Goal: Transaction & Acquisition: Purchase product/service

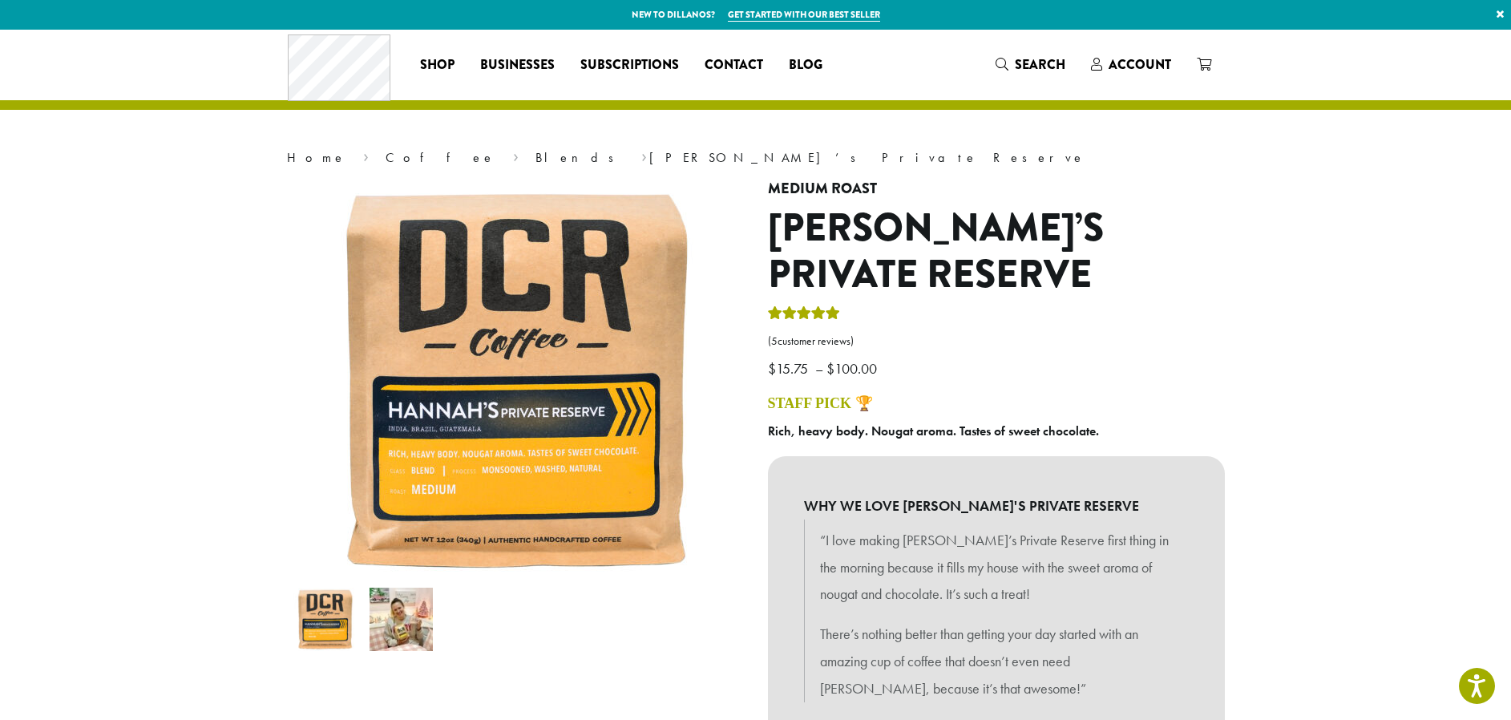
scroll to position [532, 0]
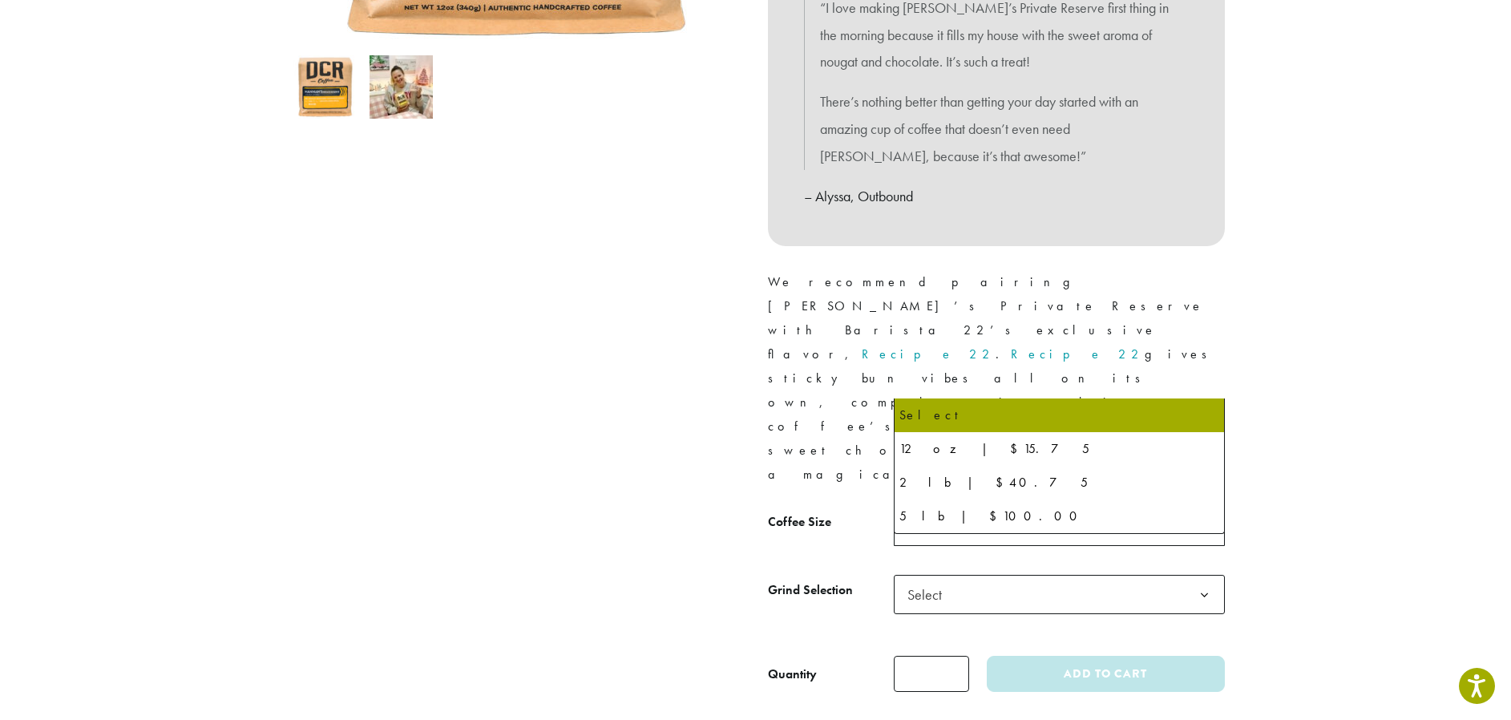
click at [945, 511] on span "Select" at bounding box center [929, 526] width 57 height 31
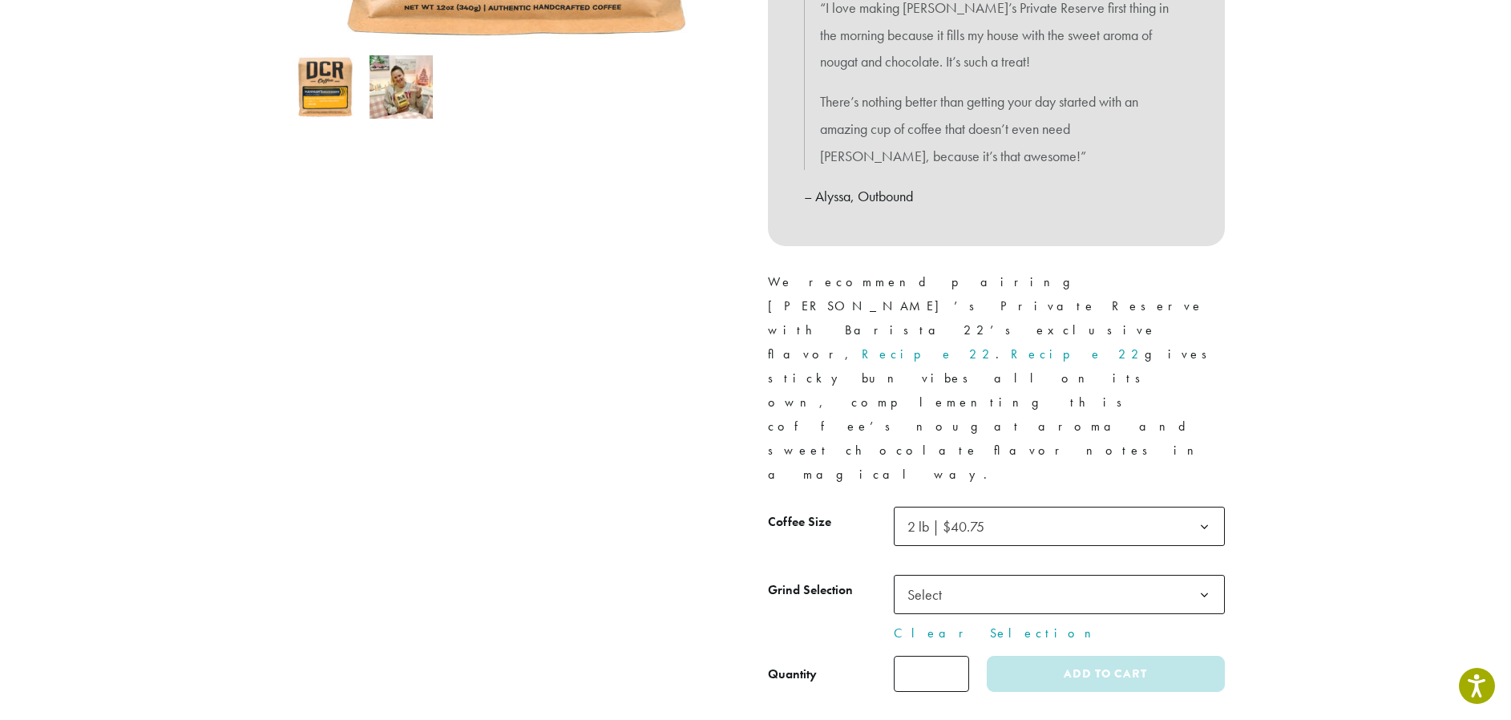
click at [963, 575] on span "Select" at bounding box center [1059, 594] width 331 height 39
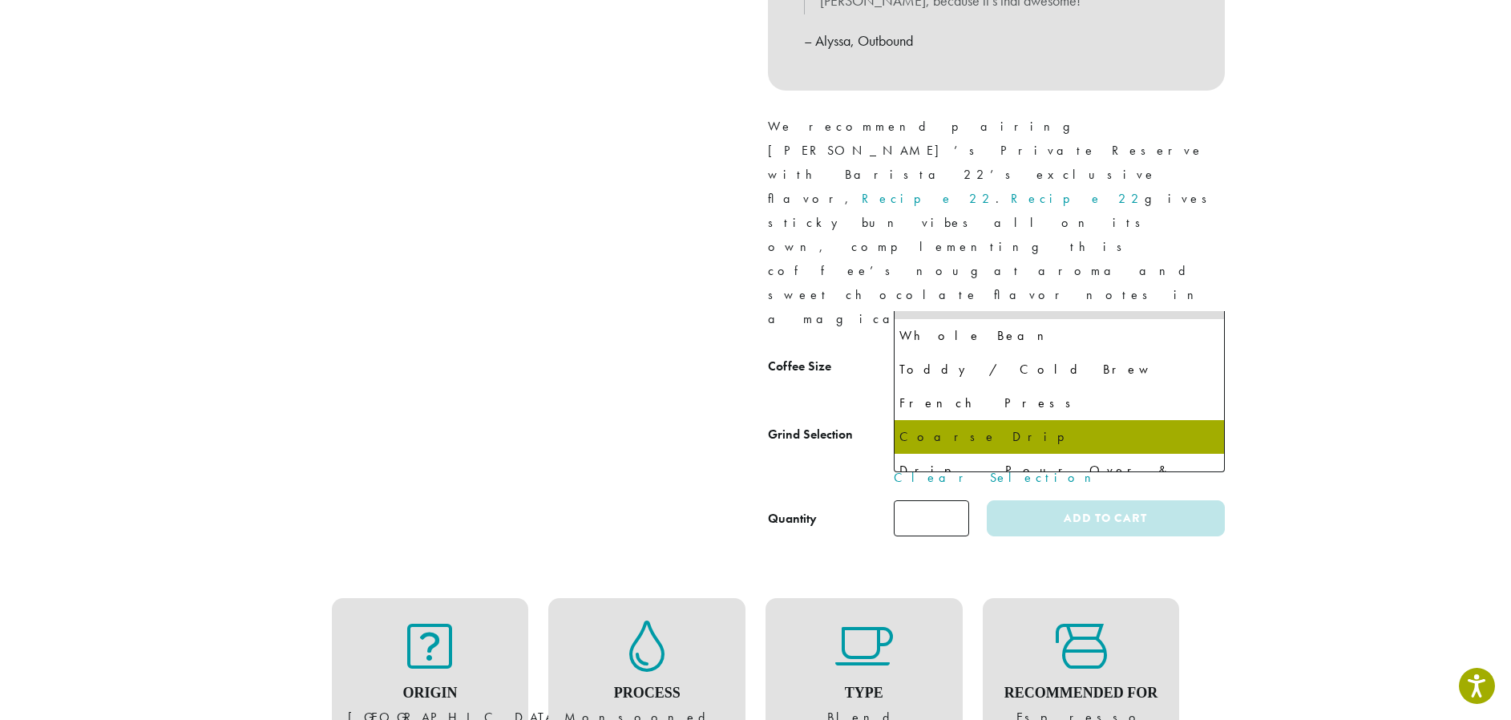
scroll to position [97, 0]
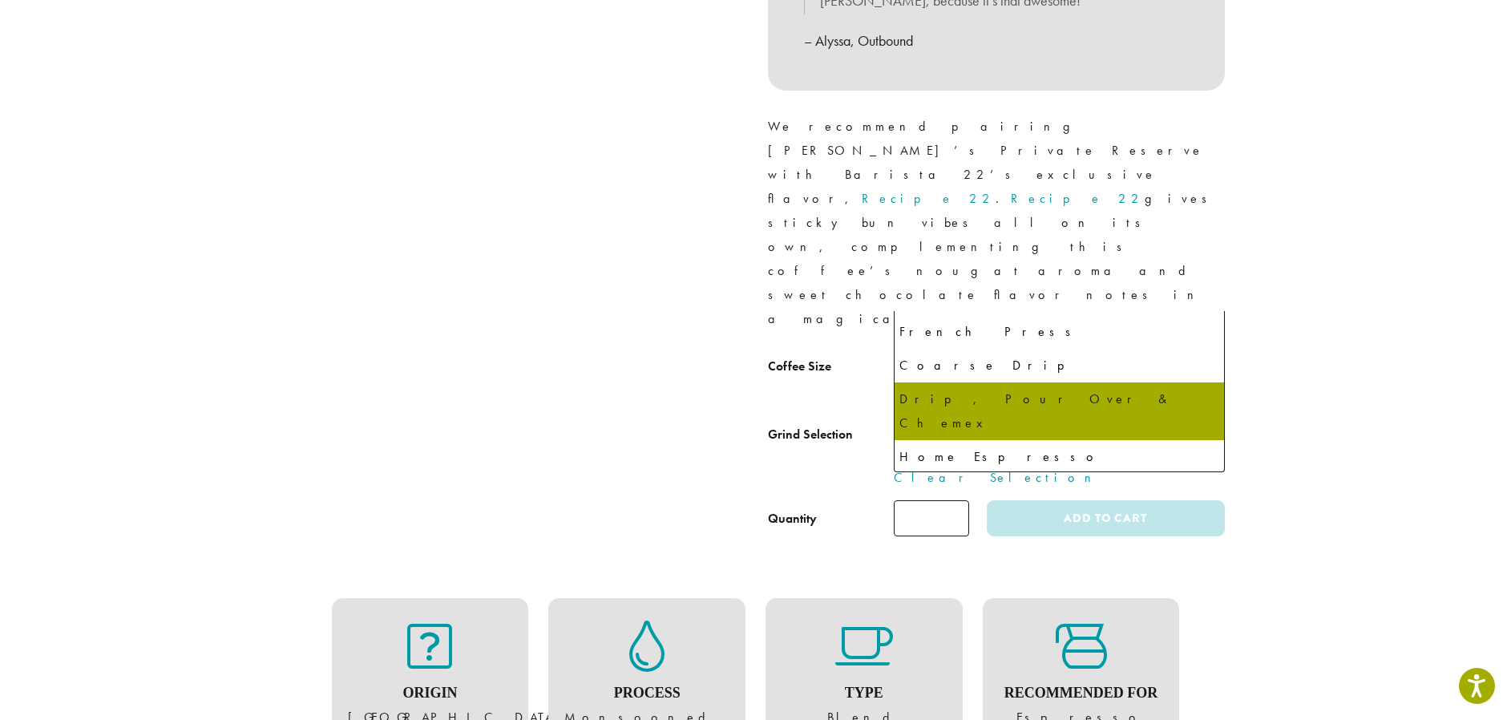
select select "**********"
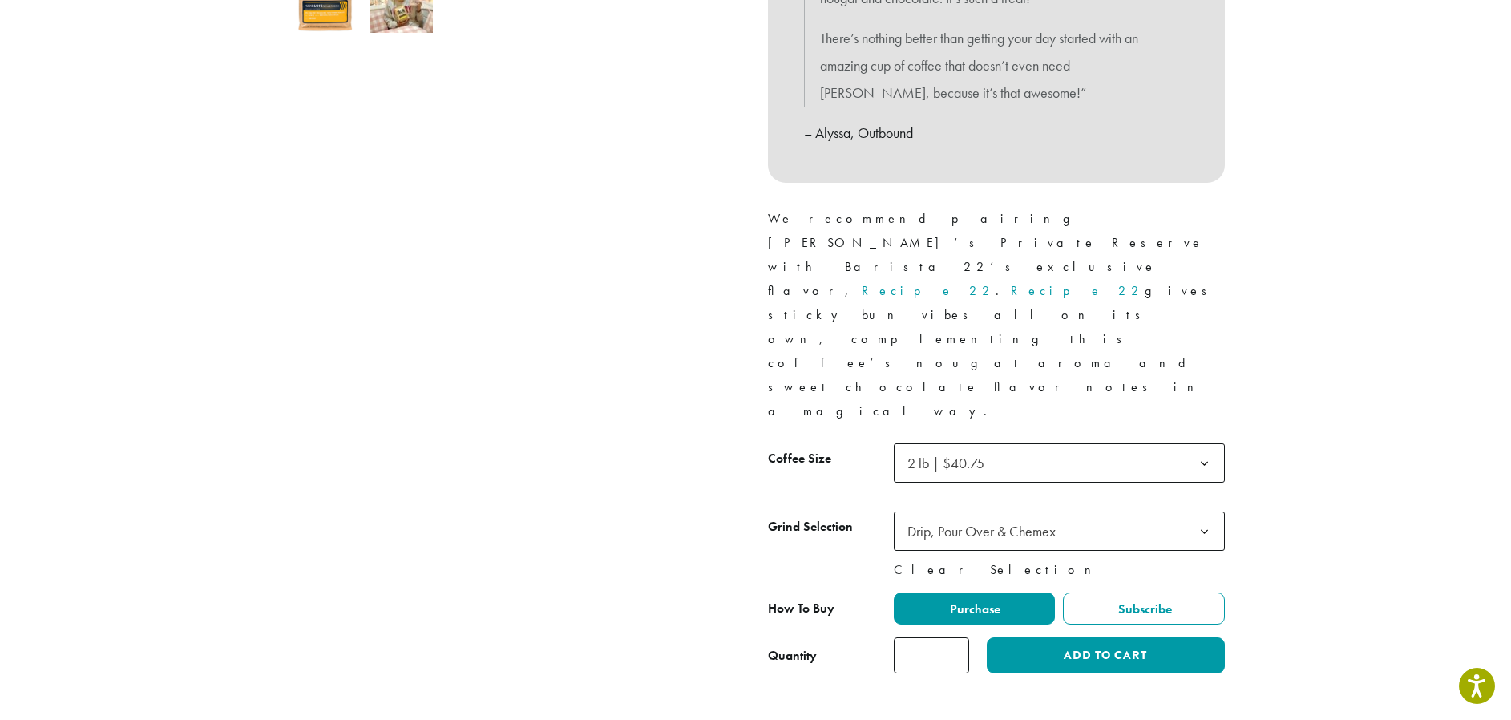
scroll to position [595, 0]
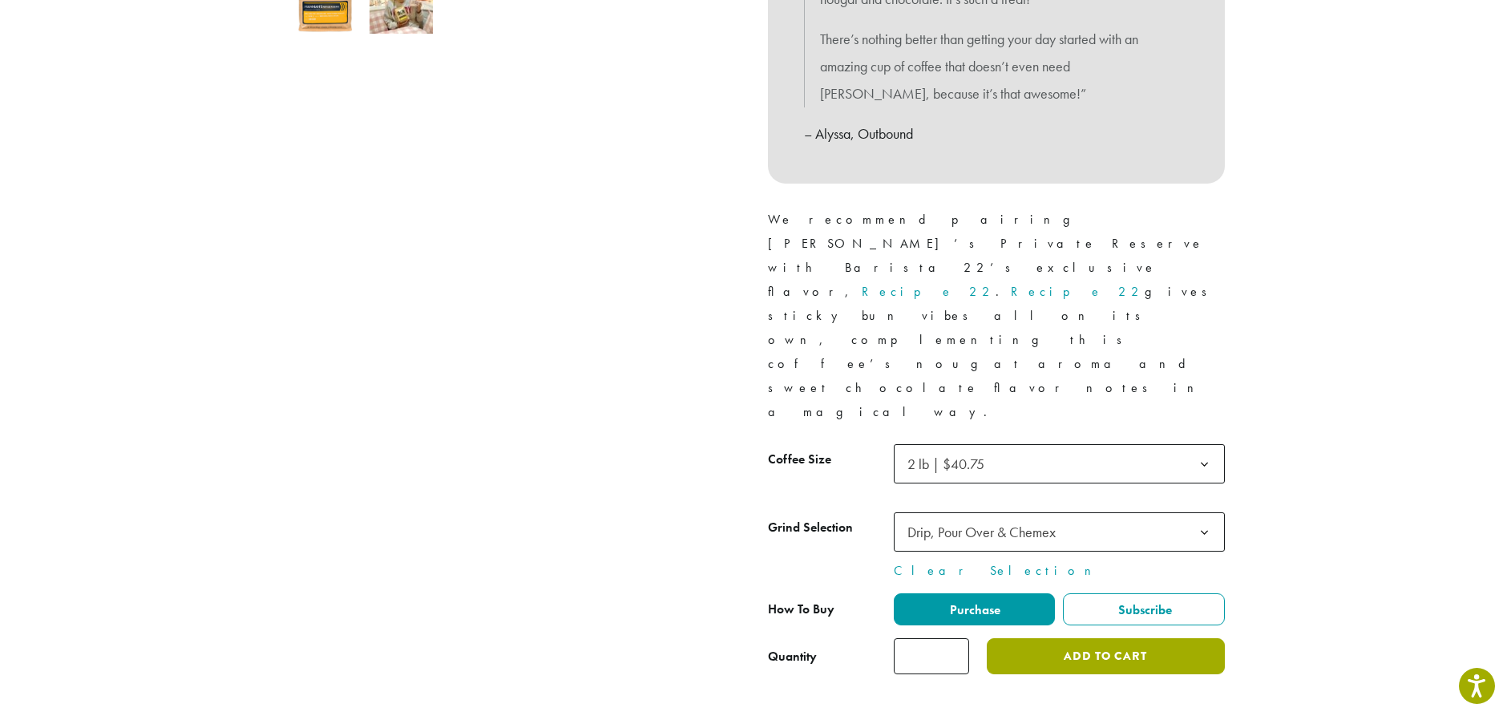
click at [1110, 638] on button "Add to cart" at bounding box center [1105, 656] width 237 height 36
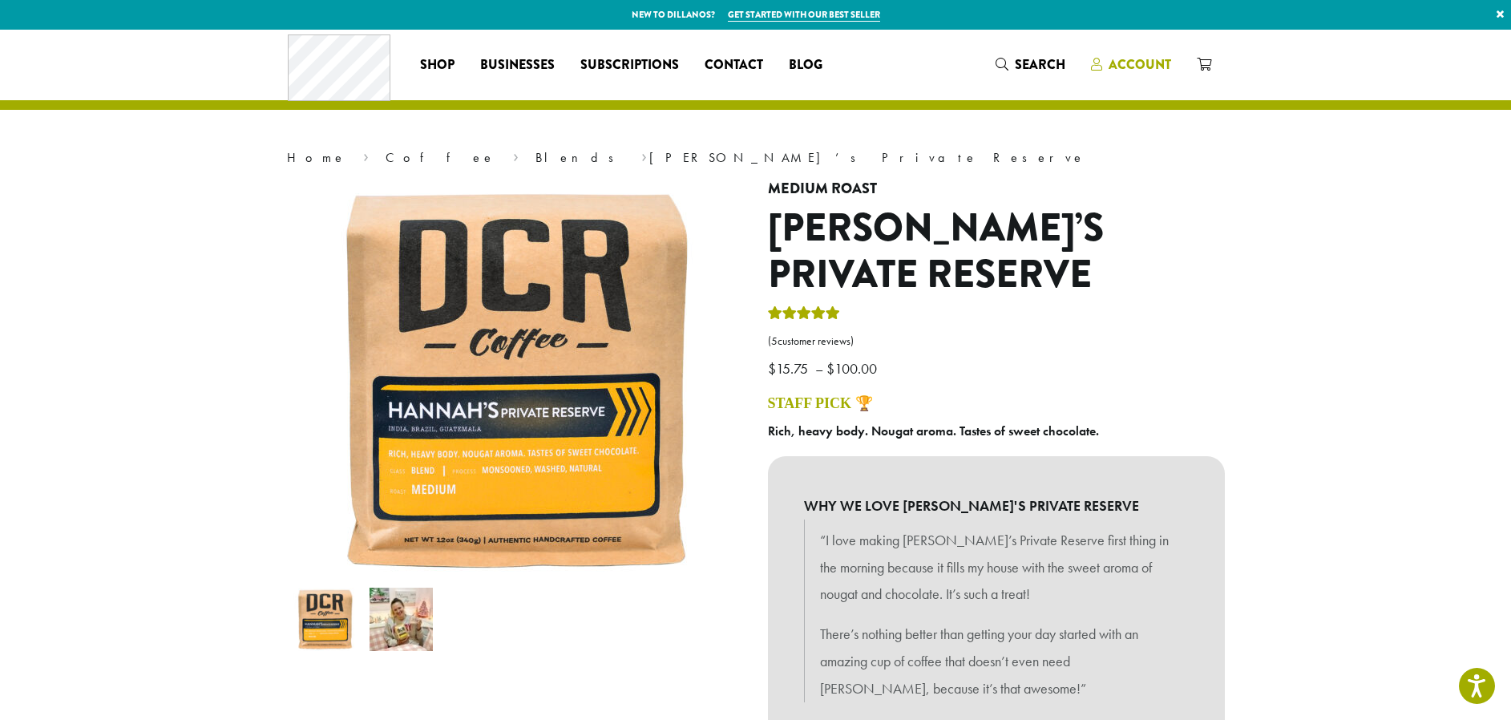
click at [1138, 59] on span "Account" at bounding box center [1140, 64] width 63 height 18
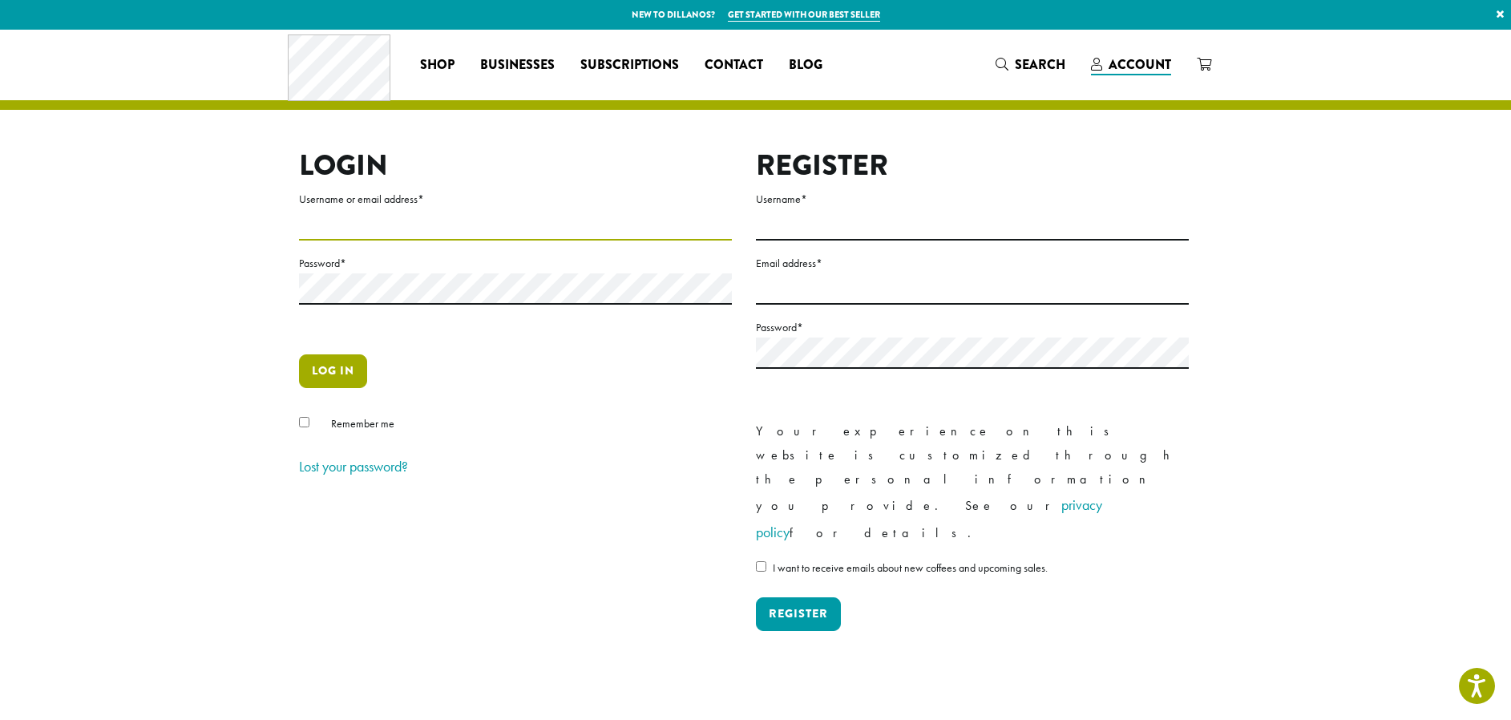
type input "**********"
click at [331, 373] on button "Log in" at bounding box center [333, 371] width 68 height 34
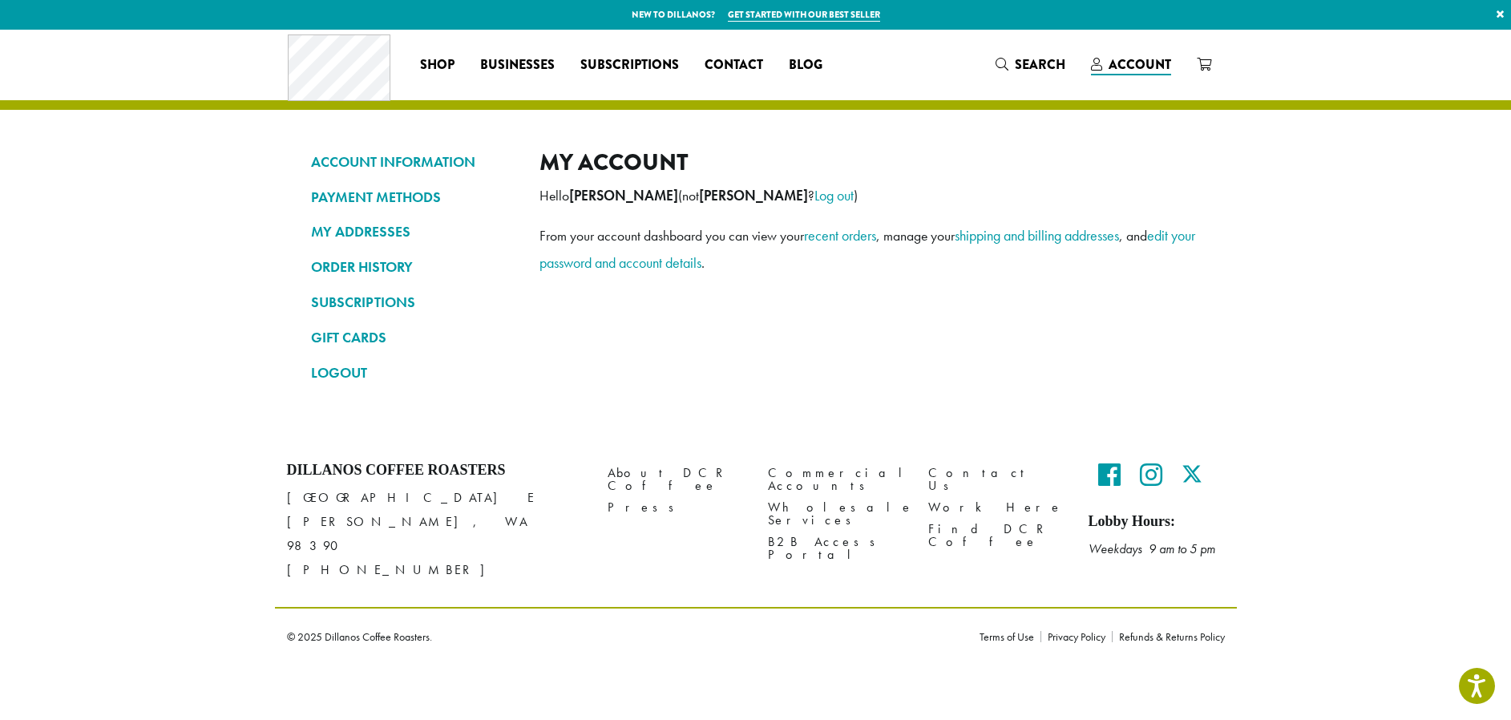
click at [799, 10] on link "Get started with our best seller" at bounding box center [804, 15] width 152 height 14
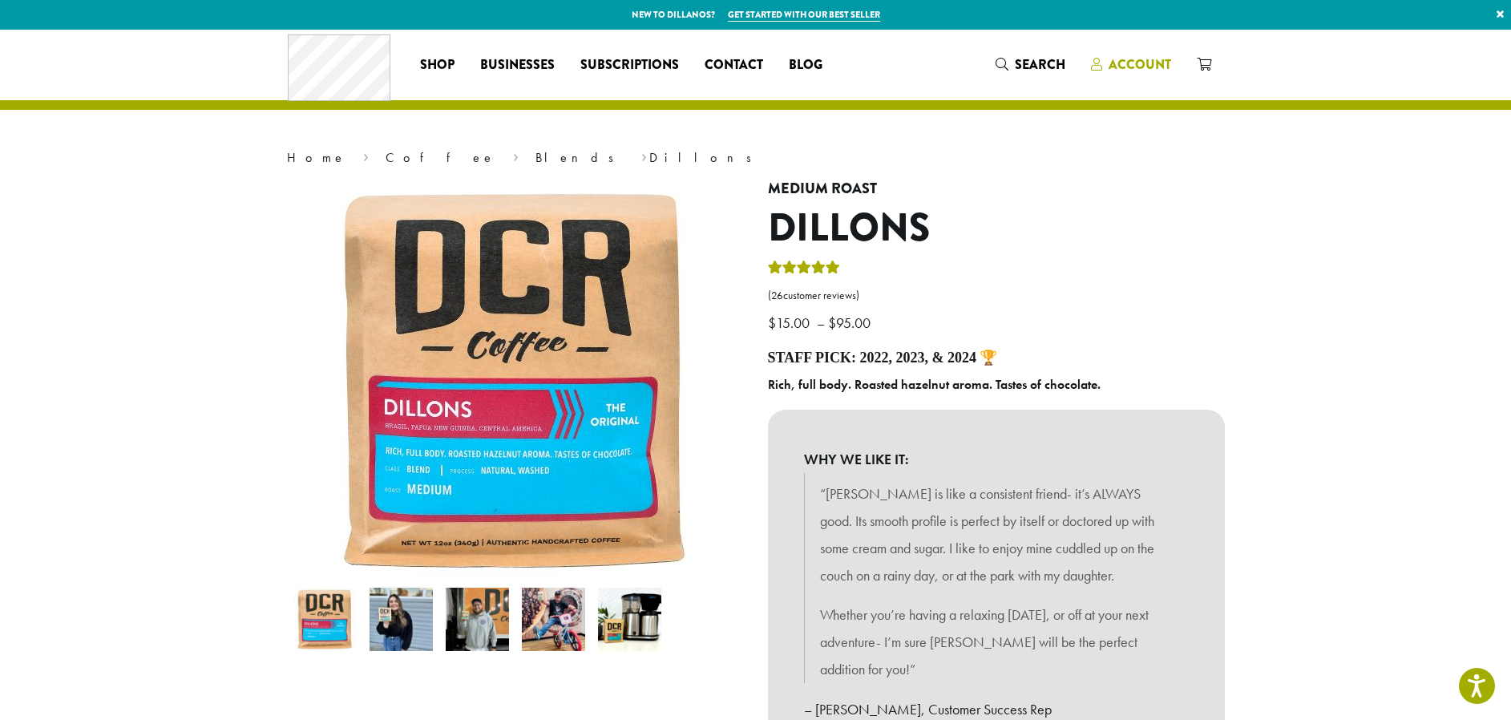
click at [1118, 61] on span "Account" at bounding box center [1140, 64] width 63 height 18
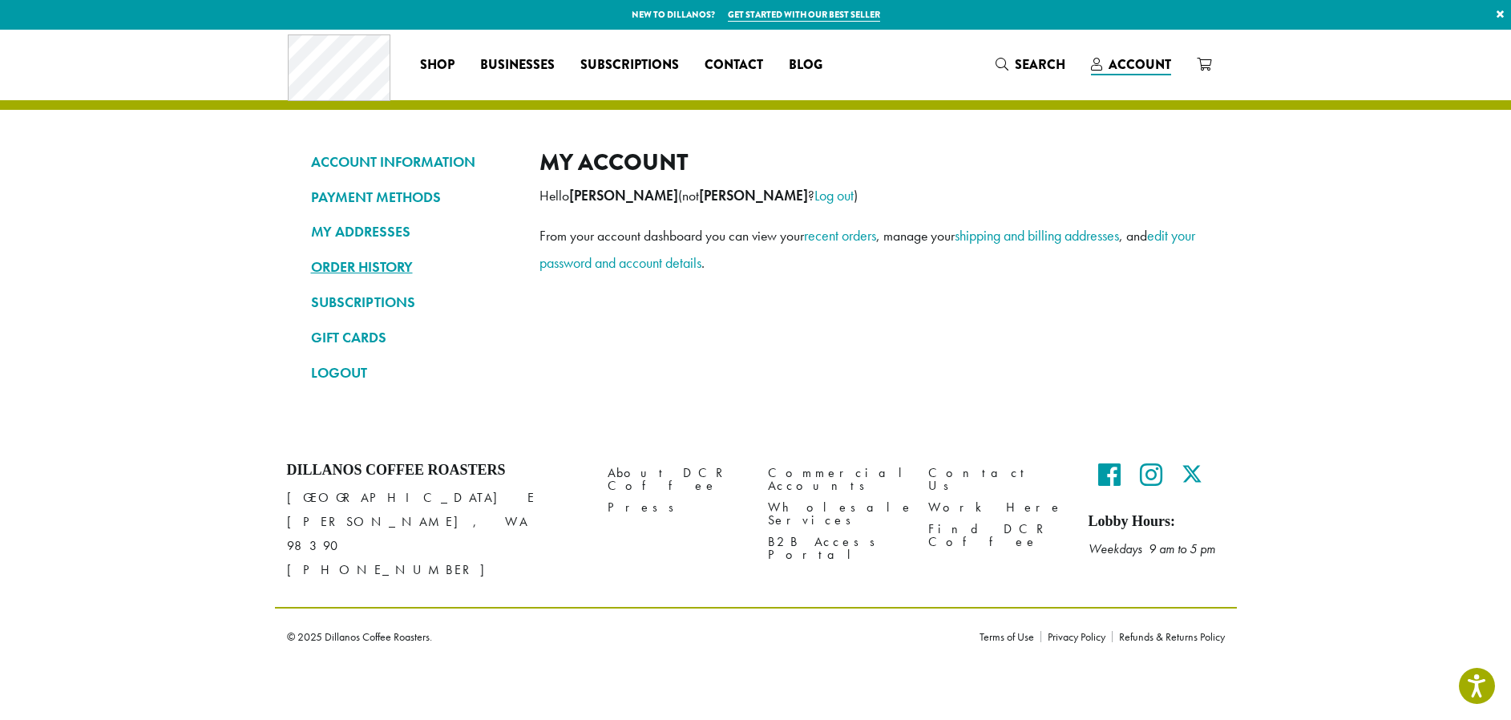
click at [391, 261] on link "ORDER HISTORY" at bounding box center [413, 266] width 204 height 27
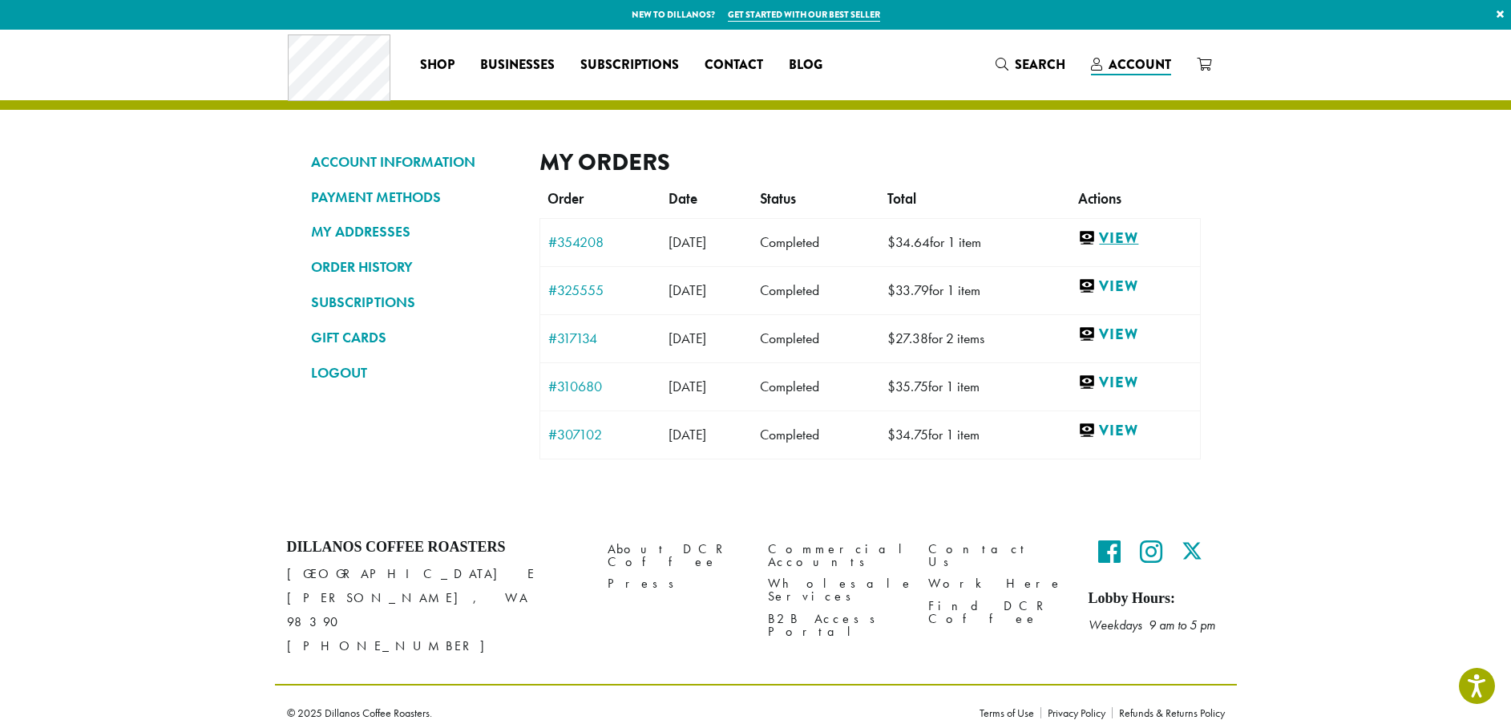
click at [1143, 240] on link "View" at bounding box center [1134, 239] width 113 height 20
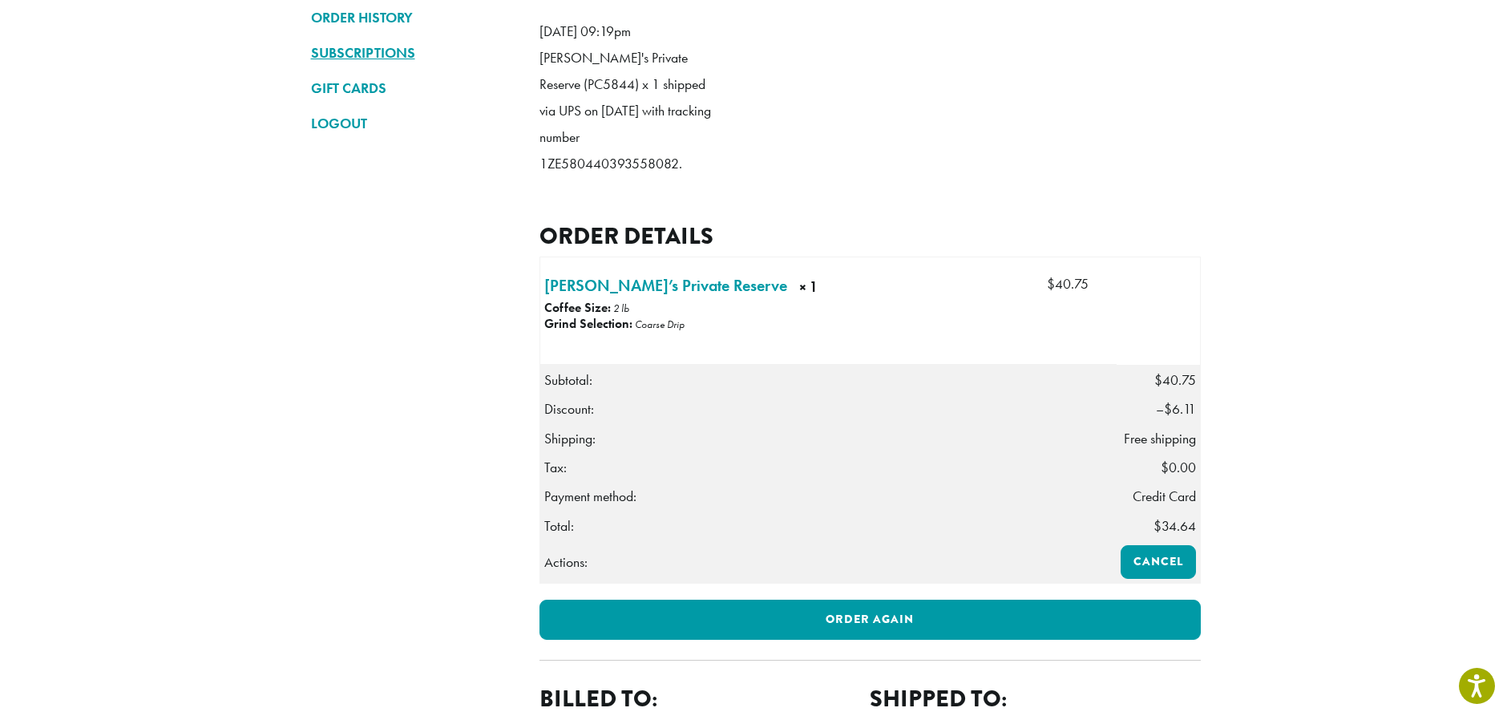
scroll to position [250, 0]
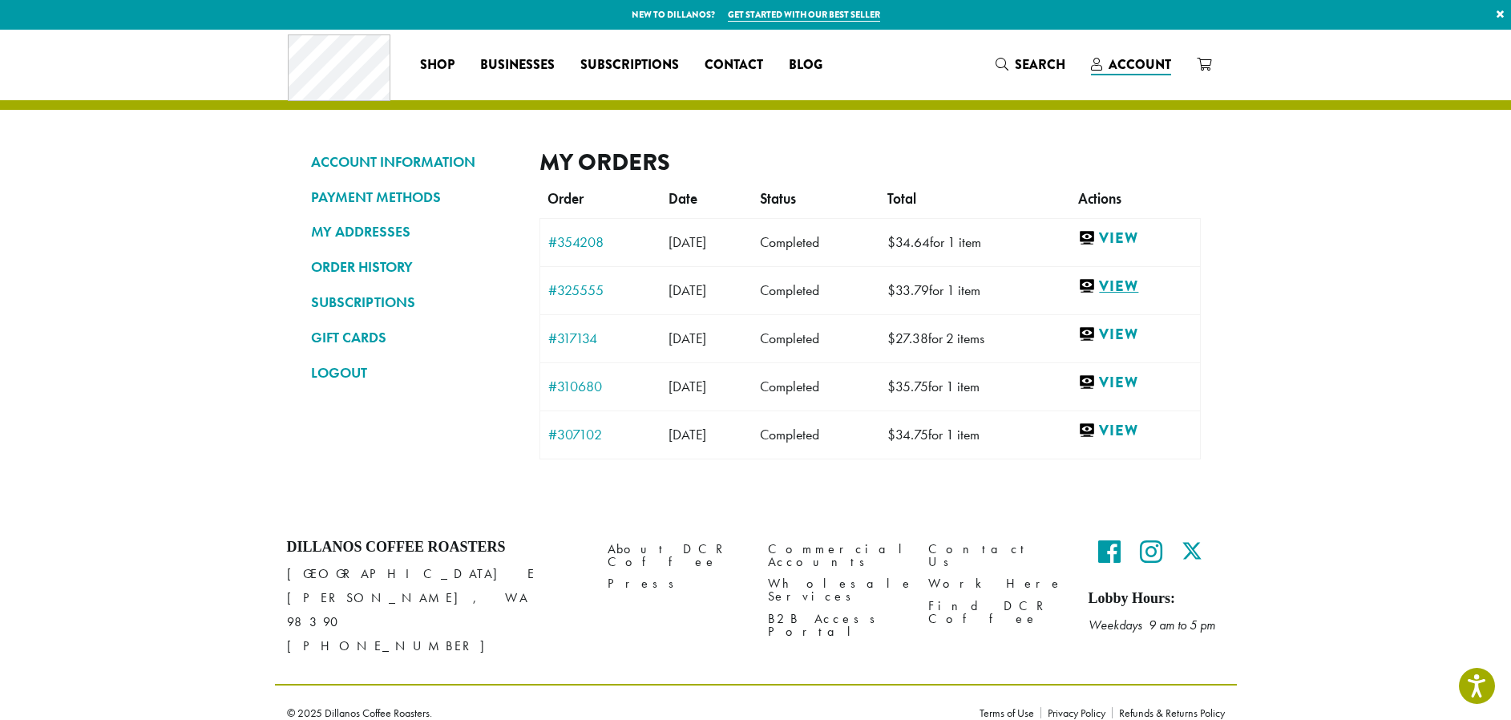
click at [1138, 286] on link "View" at bounding box center [1134, 287] width 113 height 20
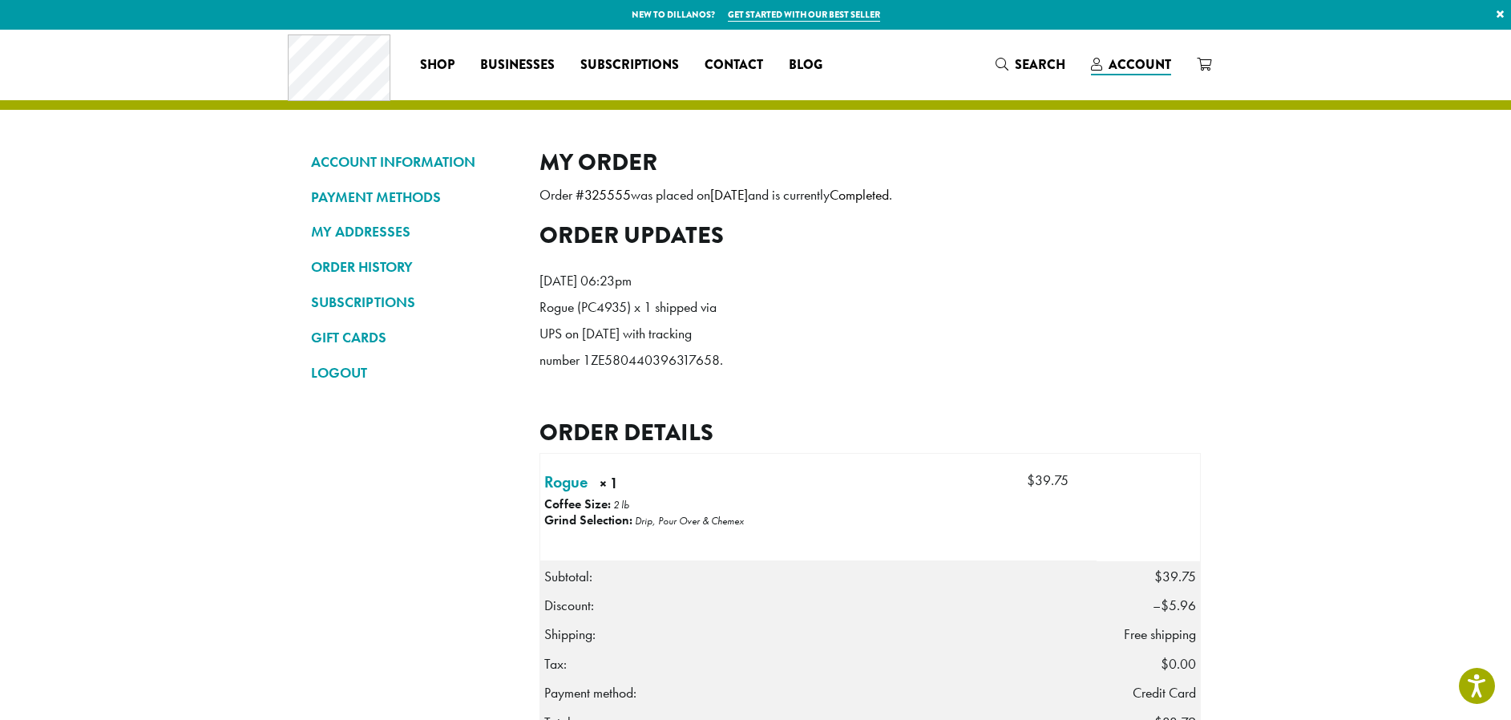
scroll to position [118, 0]
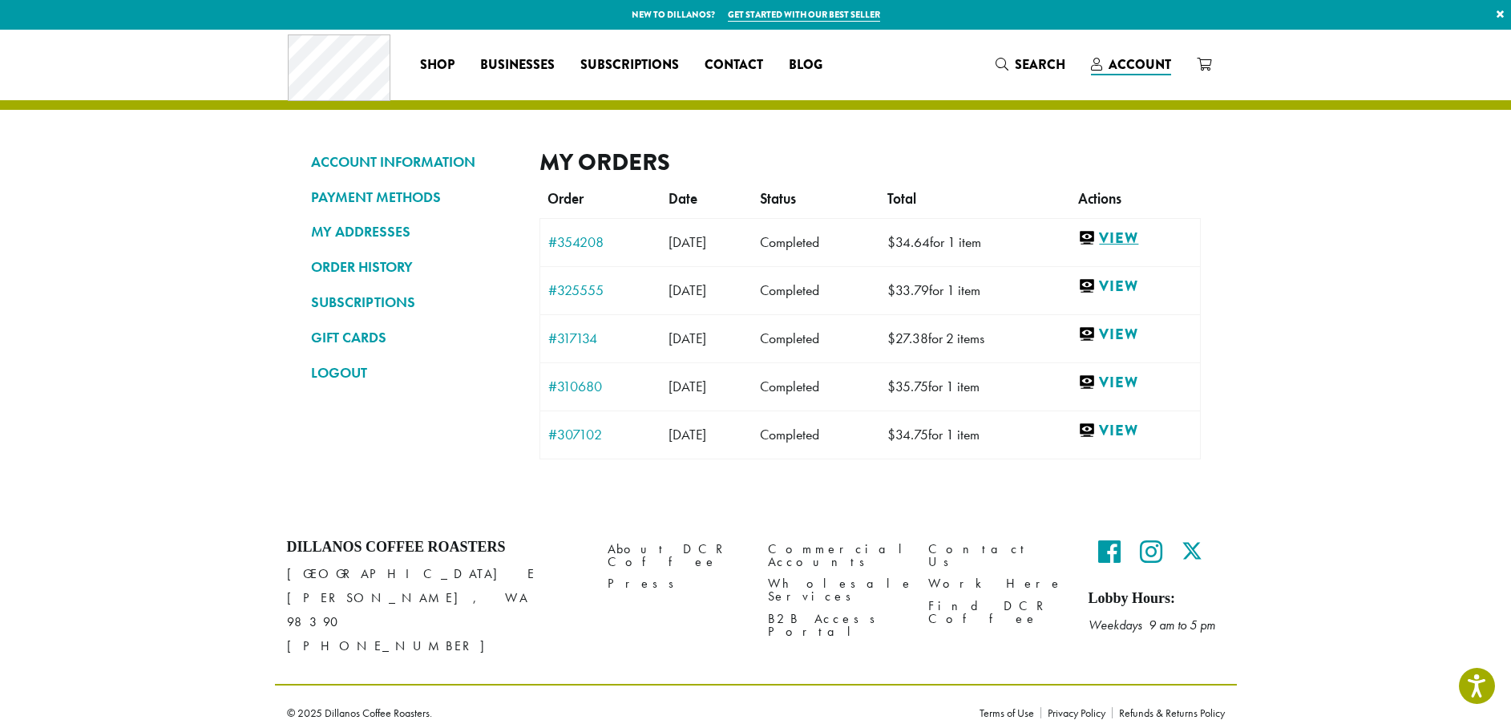
click at [1147, 242] on link "View" at bounding box center [1134, 239] width 113 height 20
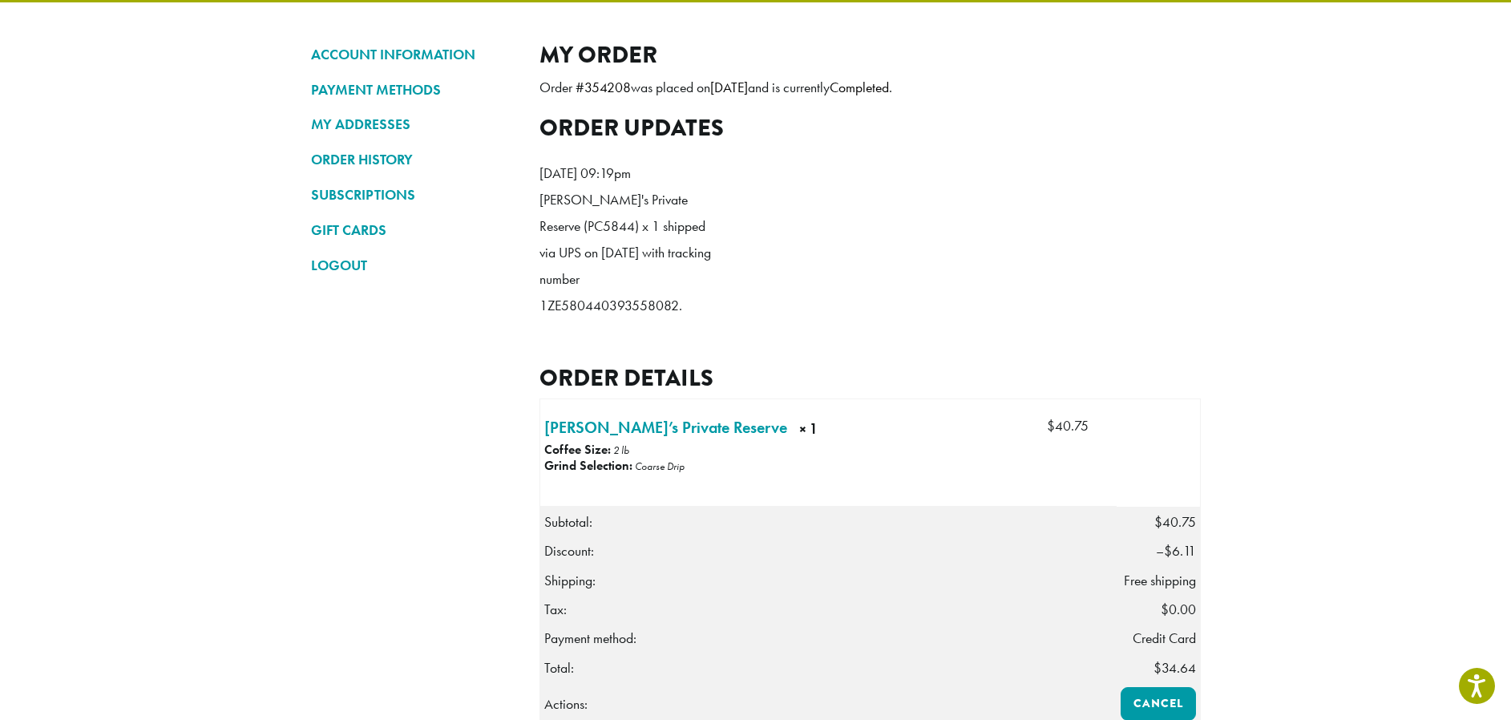
scroll to position [548, 0]
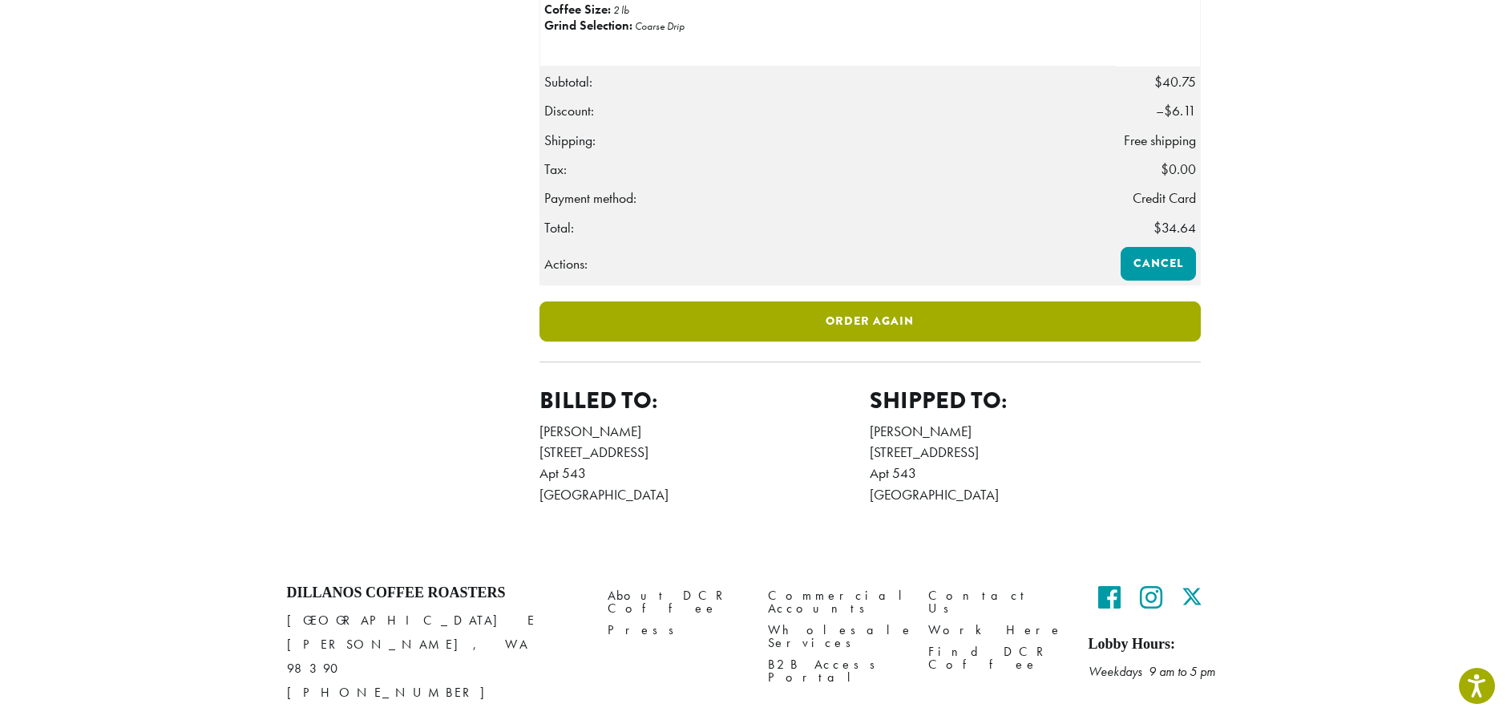
click at [880, 342] on link "Order again" at bounding box center [870, 321] width 661 height 40
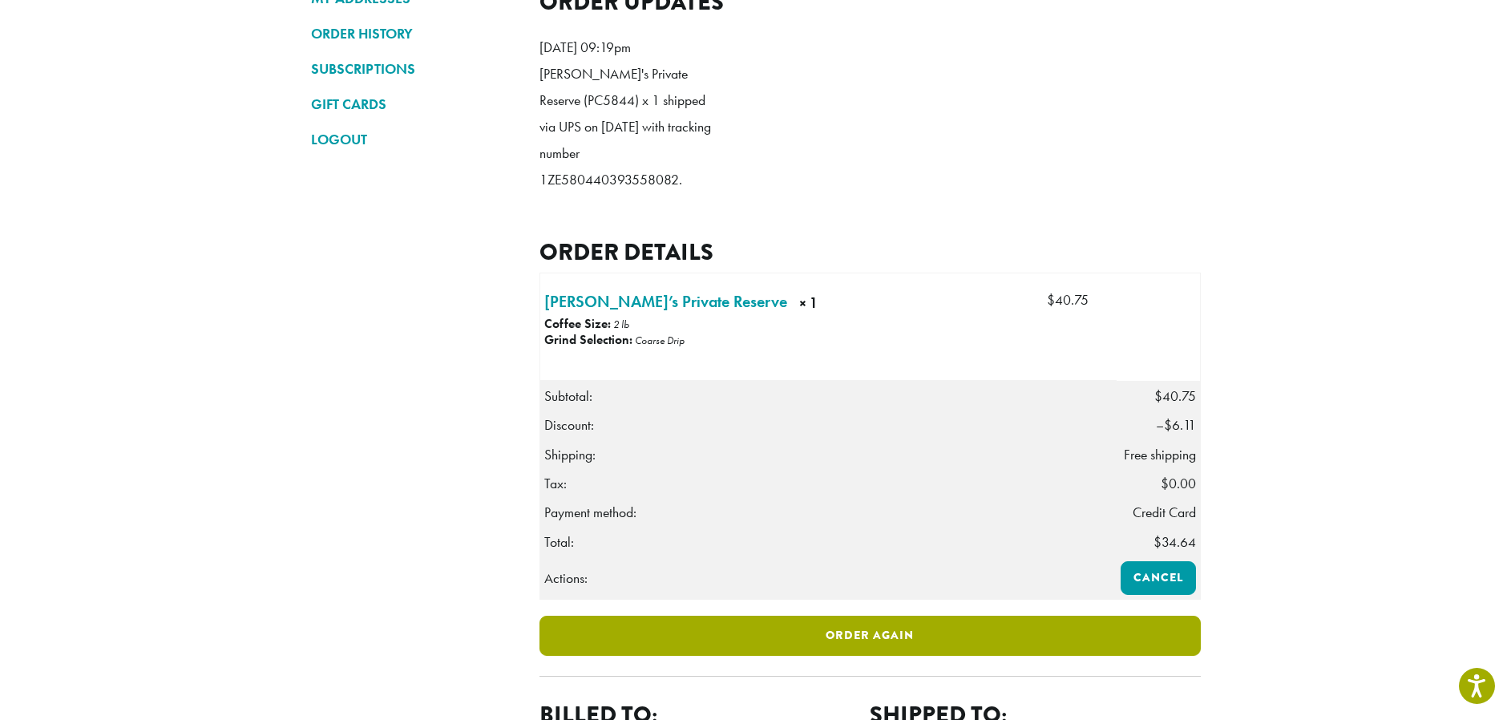
scroll to position [223, 0]
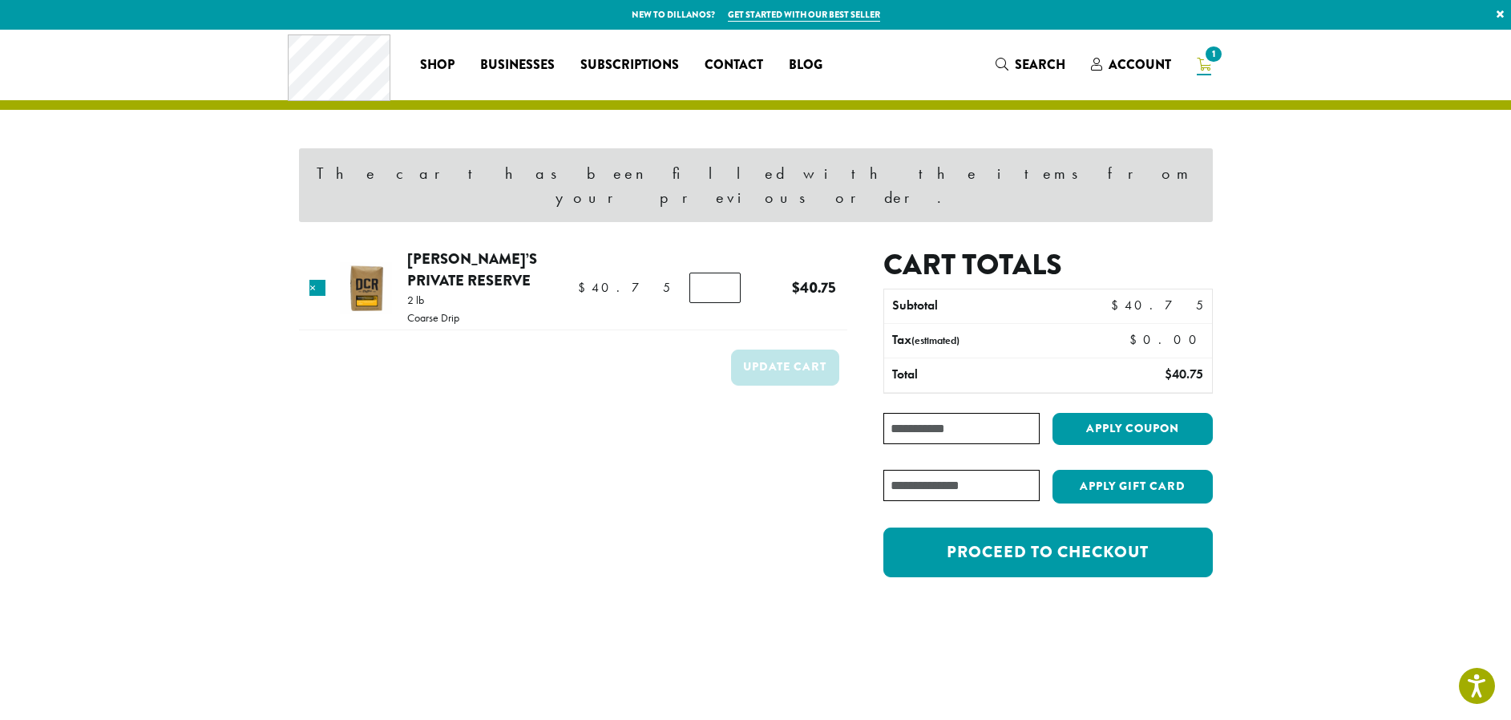
click at [906, 413] on input "Coupon:" at bounding box center [962, 428] width 156 height 31
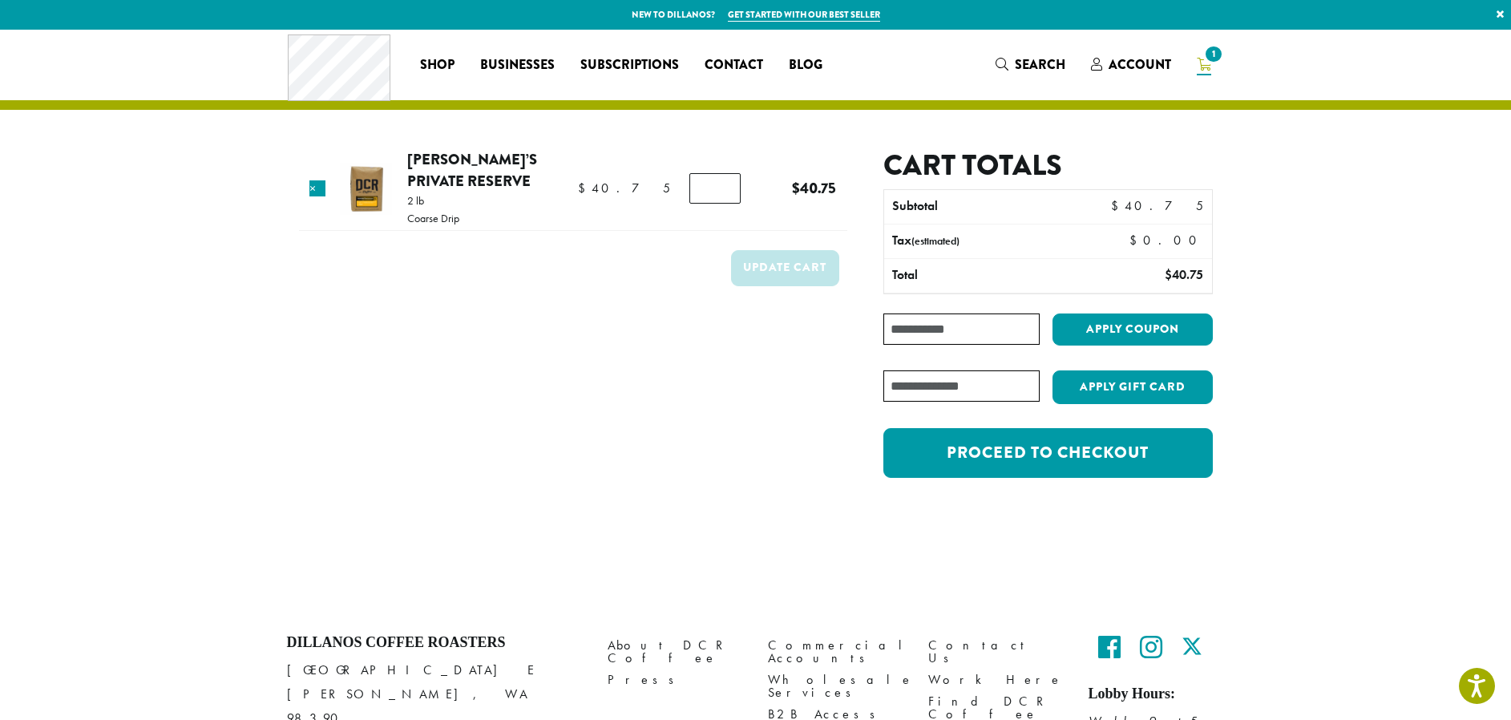
click at [937, 326] on input "Coupon:" at bounding box center [962, 329] width 156 height 31
paste input "********"
type input "********"
click at [1135, 330] on button "Apply coupon" at bounding box center [1133, 330] width 160 height 33
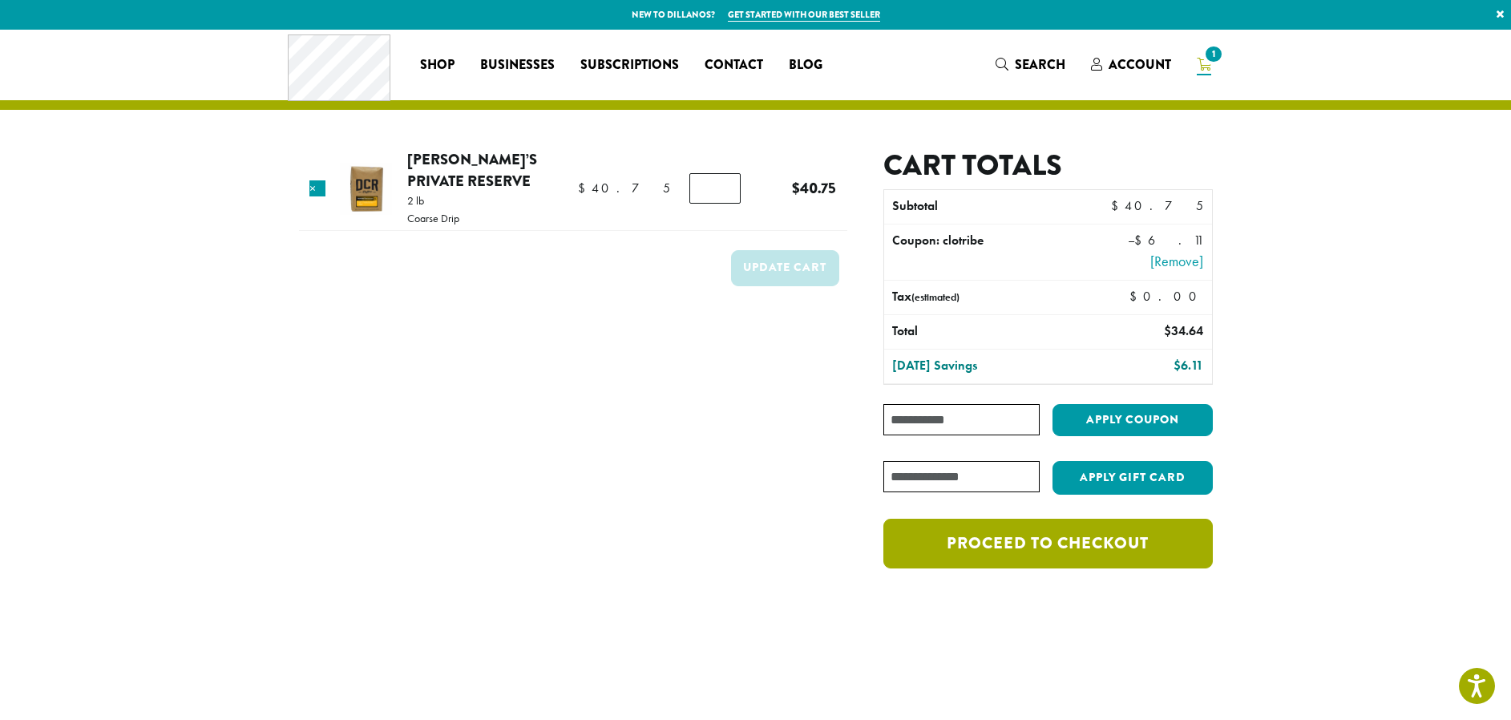
click at [1057, 555] on link "Proceed to checkout" at bounding box center [1048, 544] width 329 height 50
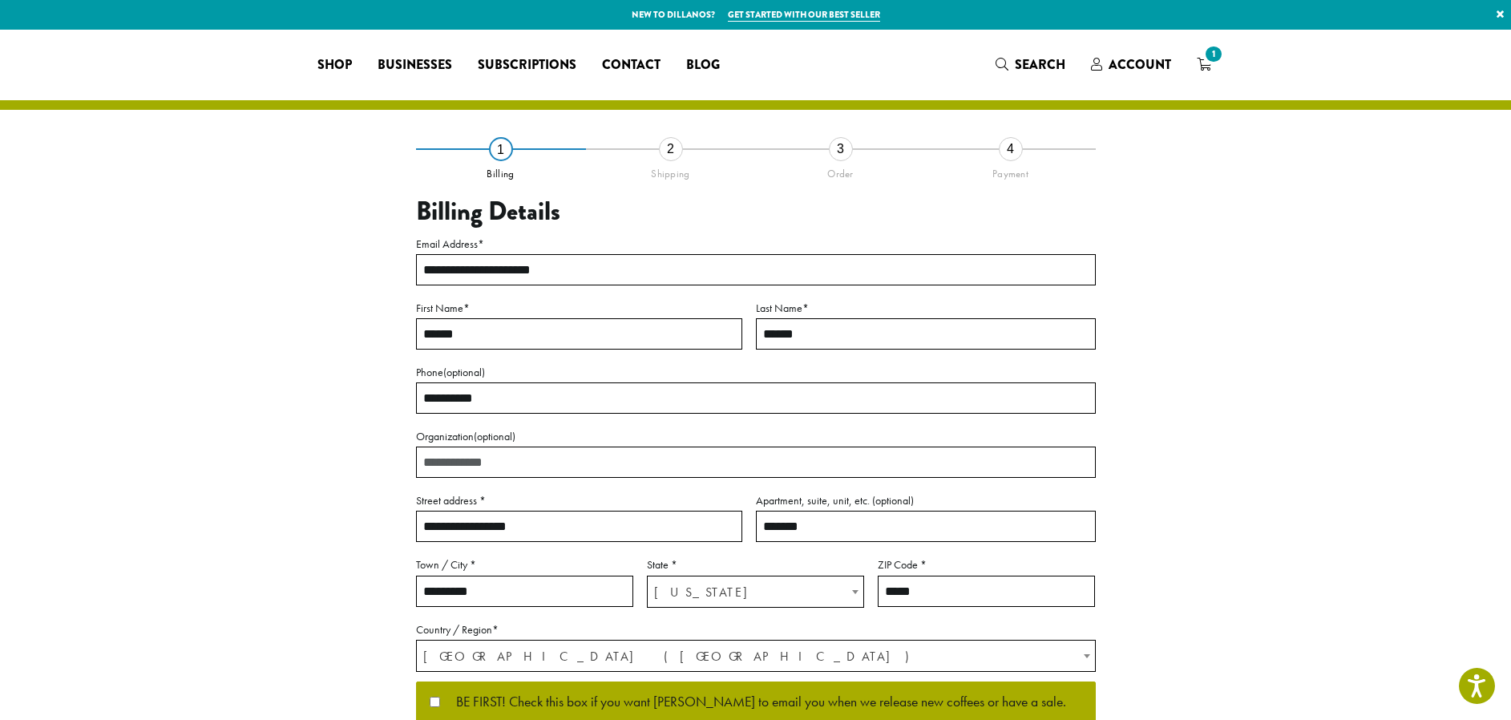
select select "**"
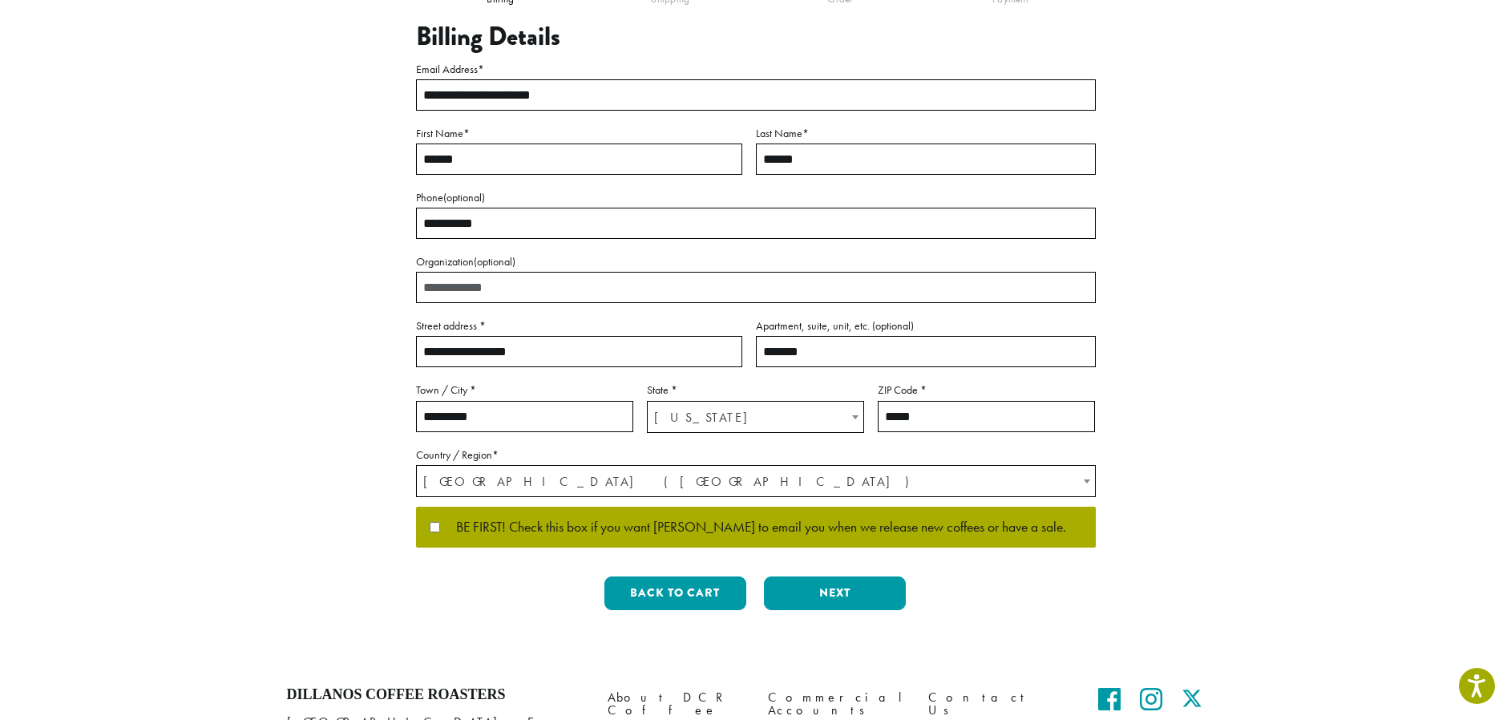
scroll to position [179, 0]
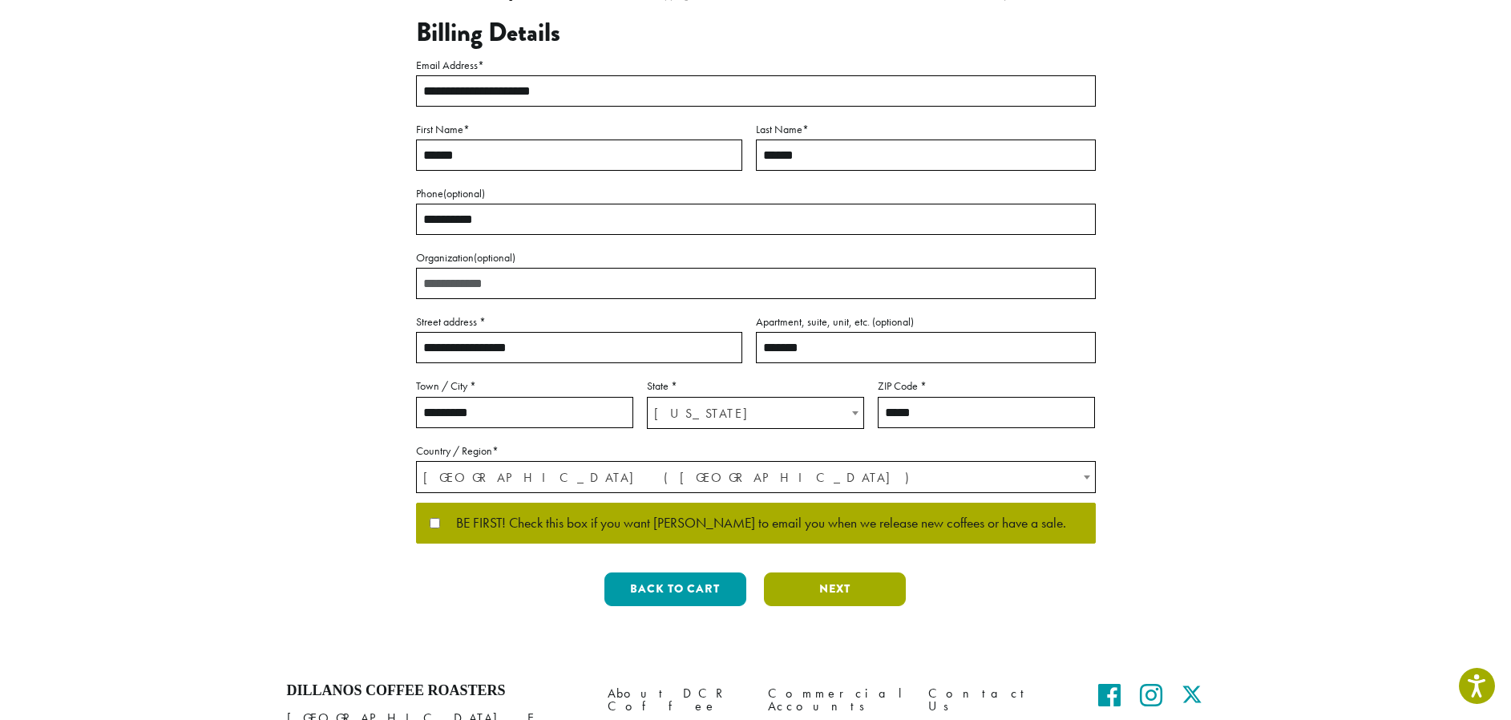
click at [835, 587] on button "Next" at bounding box center [835, 589] width 142 height 34
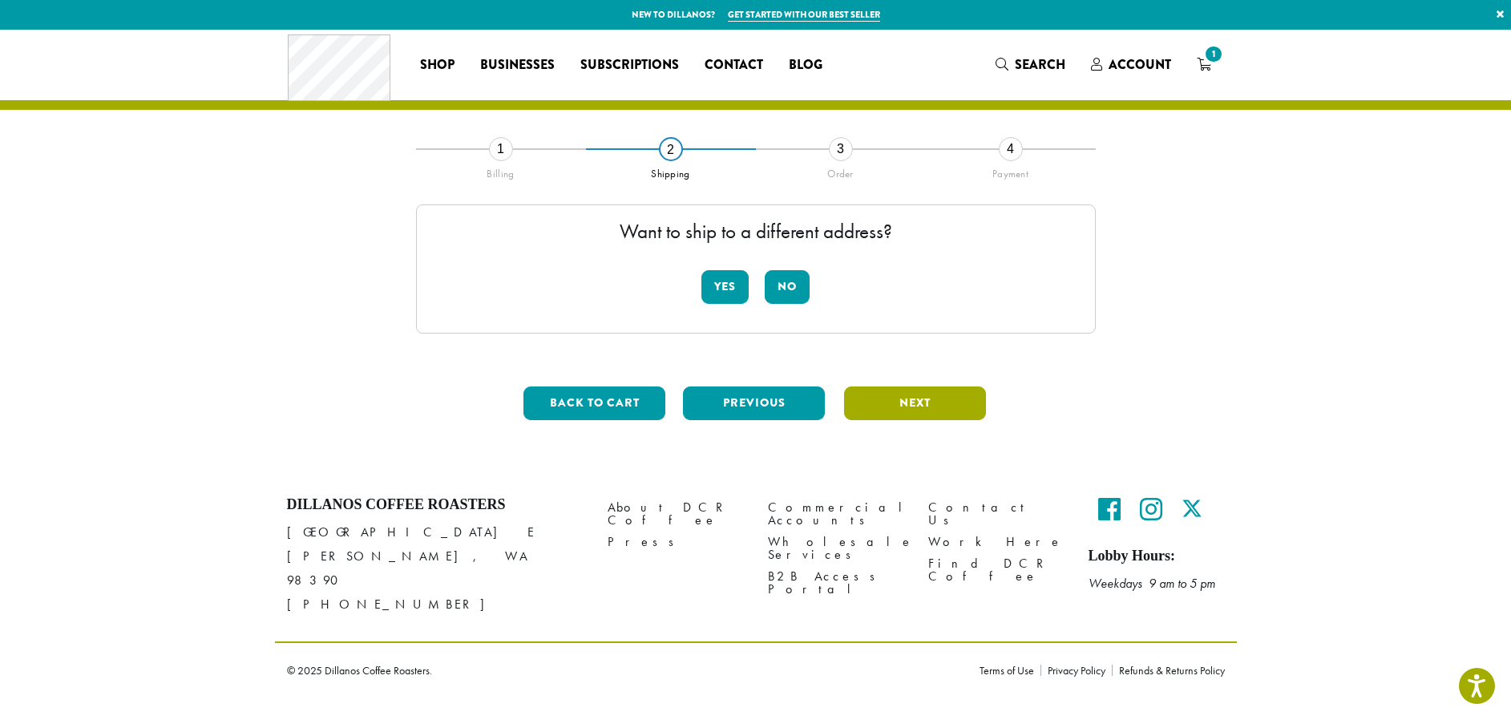
scroll to position [0, 0]
click at [790, 285] on button "No" at bounding box center [787, 287] width 45 height 34
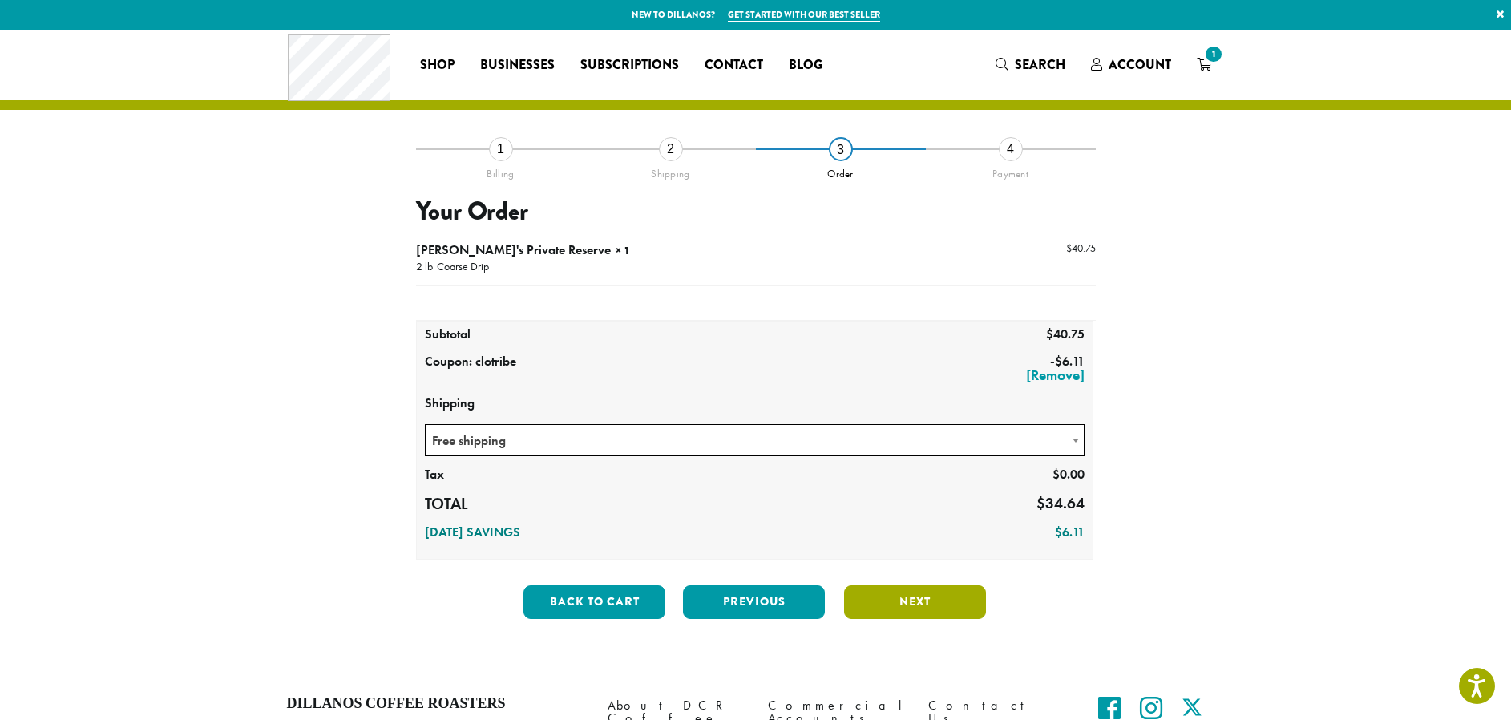
click at [898, 611] on button "Next" at bounding box center [915, 602] width 142 height 34
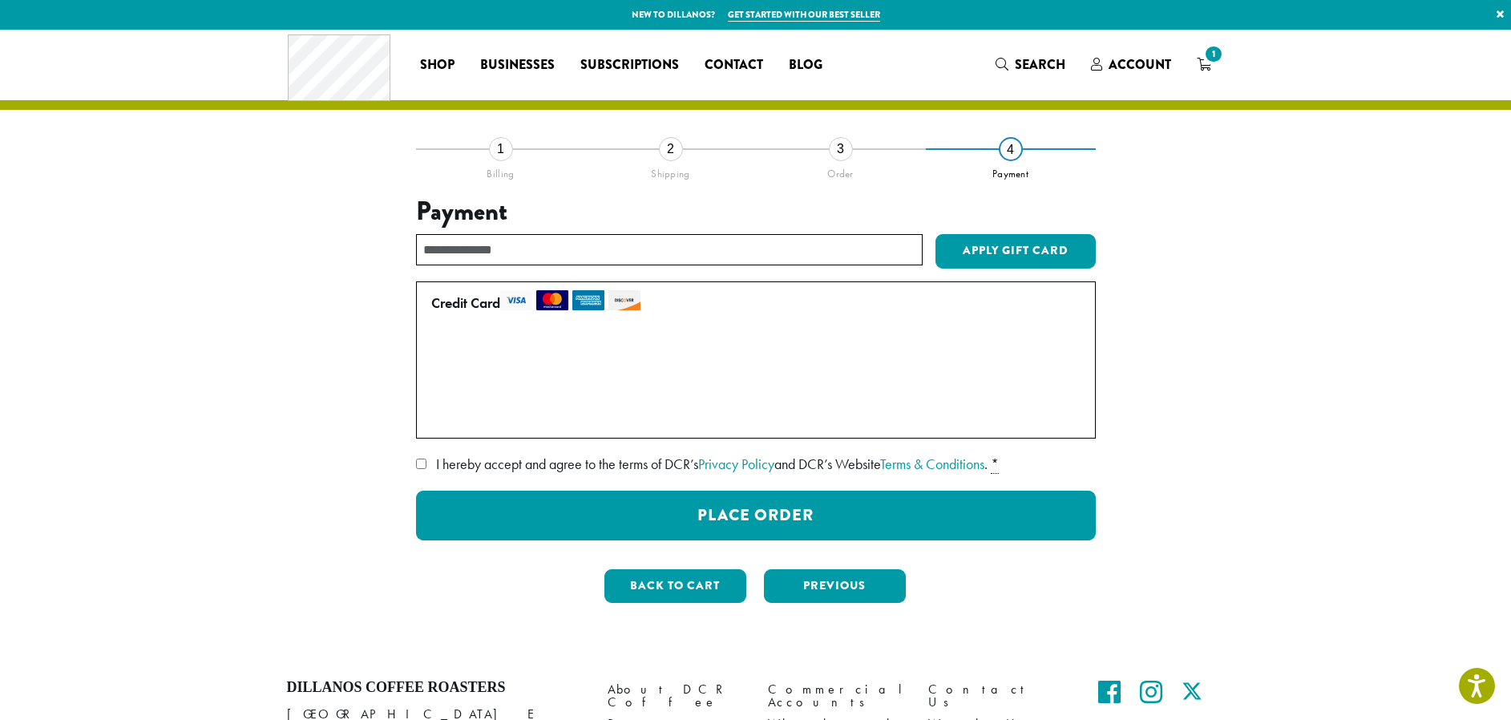
click at [438, 418] on label "Use a new card" at bounding box center [752, 417] width 643 height 26
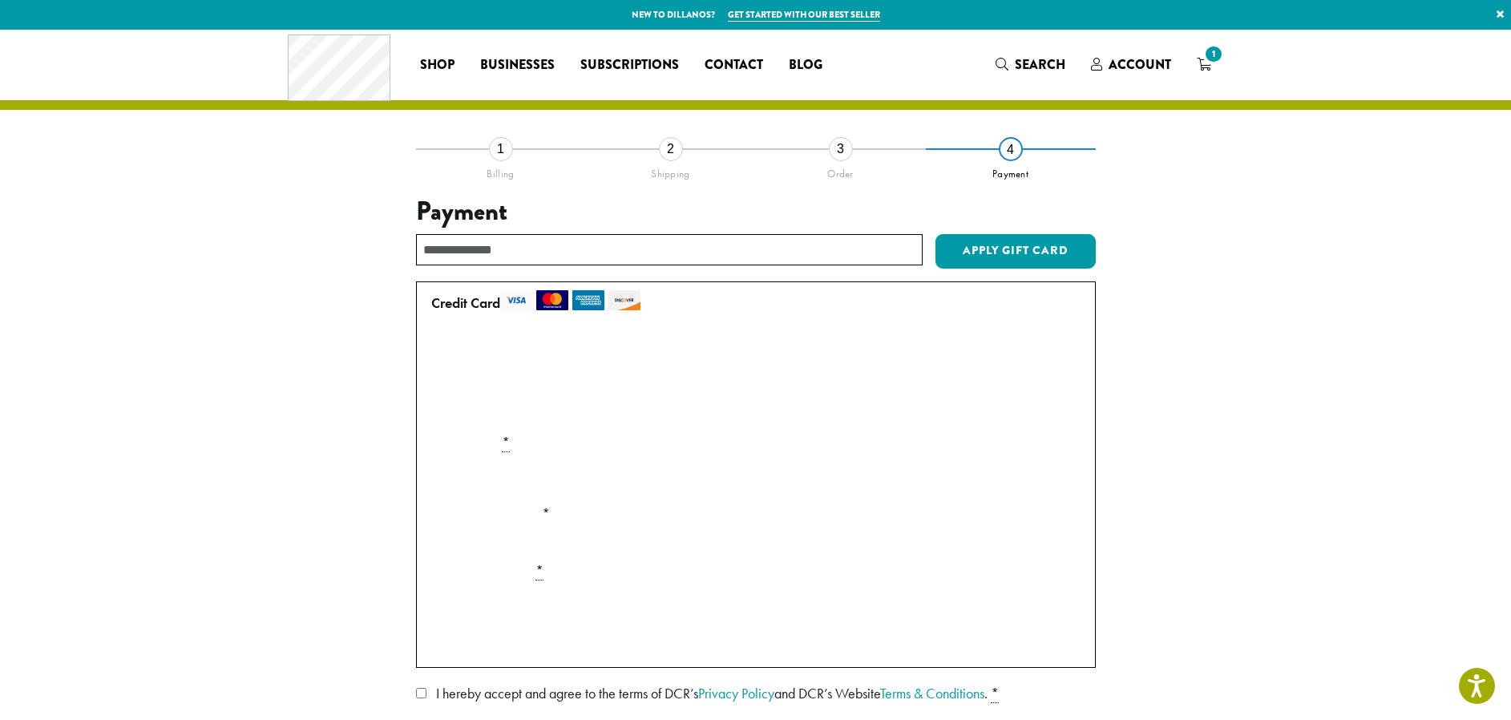
click at [1229, 597] on div "**********" at bounding box center [756, 457] width 962 height 854
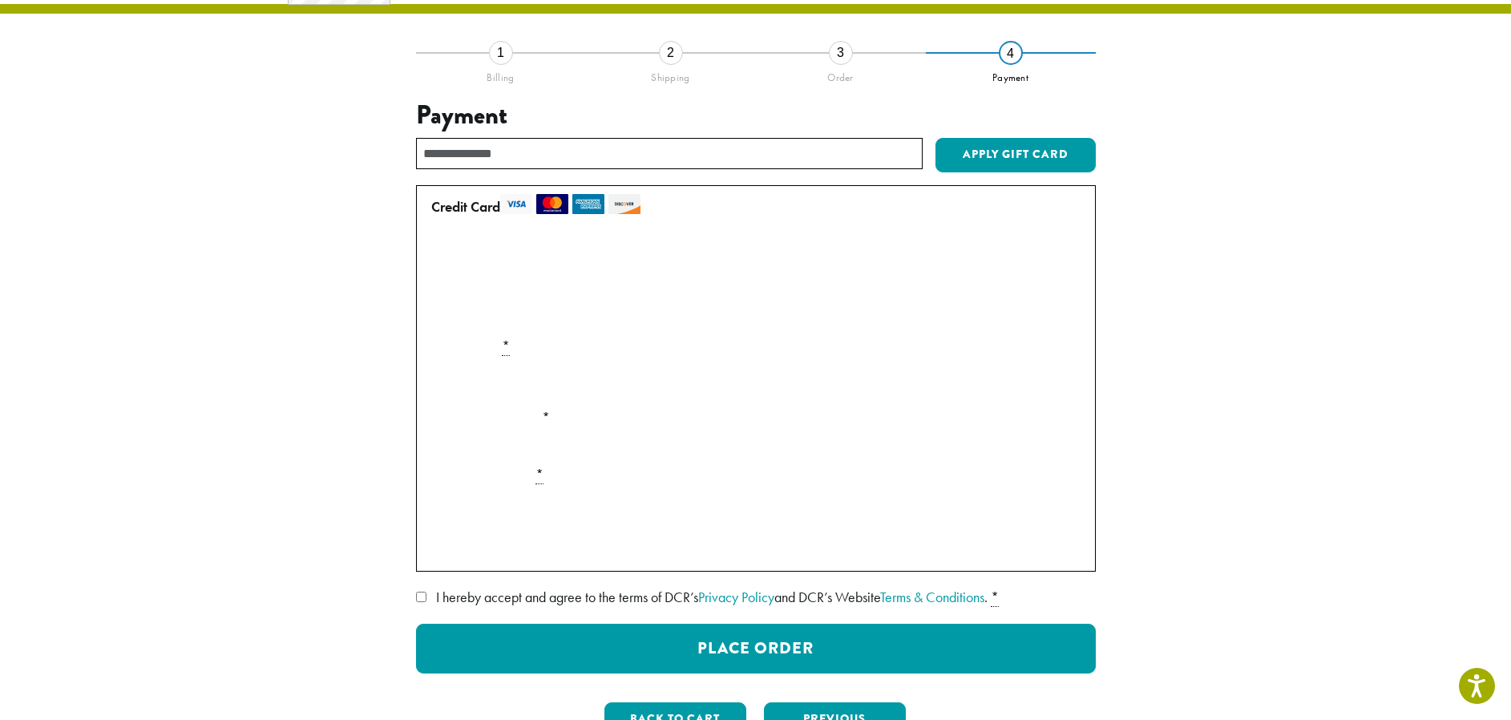
scroll to position [113, 0]
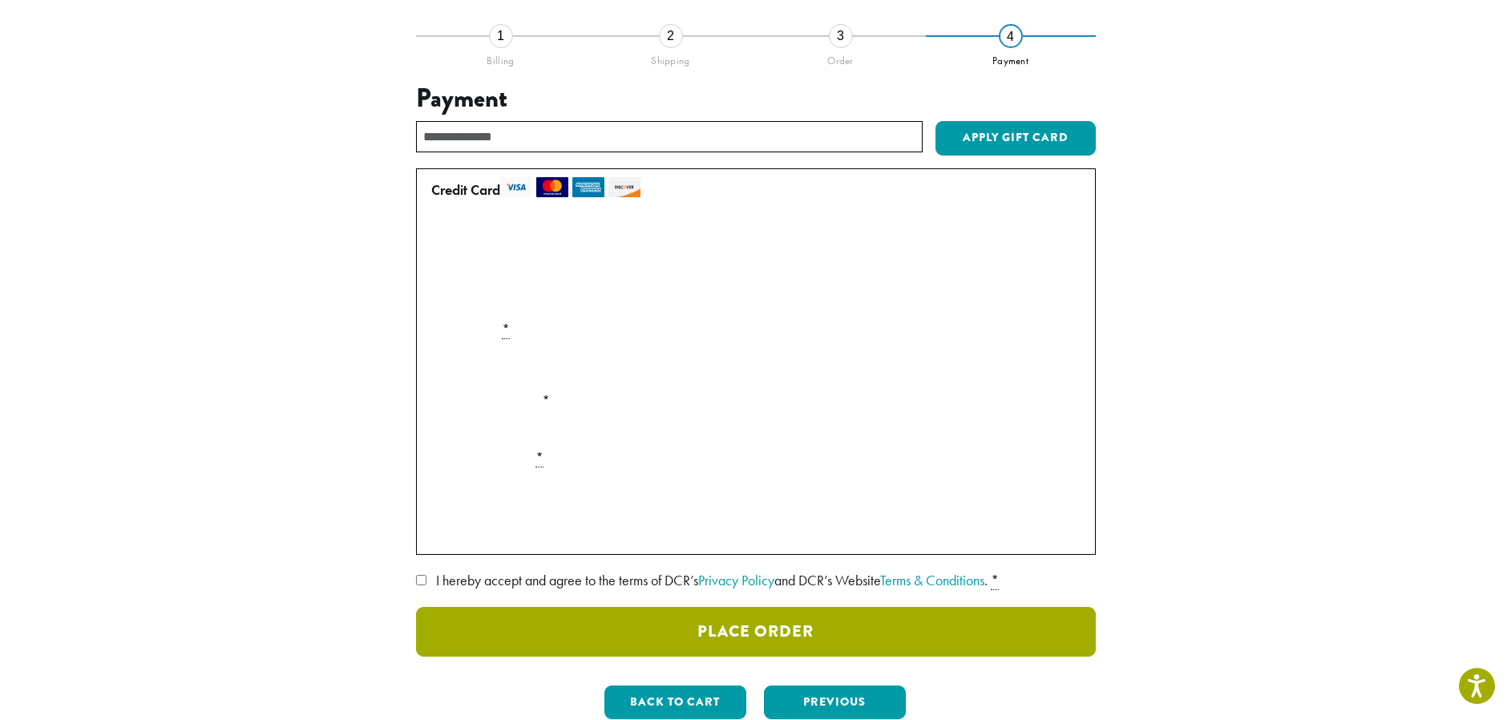
click at [763, 642] on button "Place Order" at bounding box center [756, 632] width 680 height 50
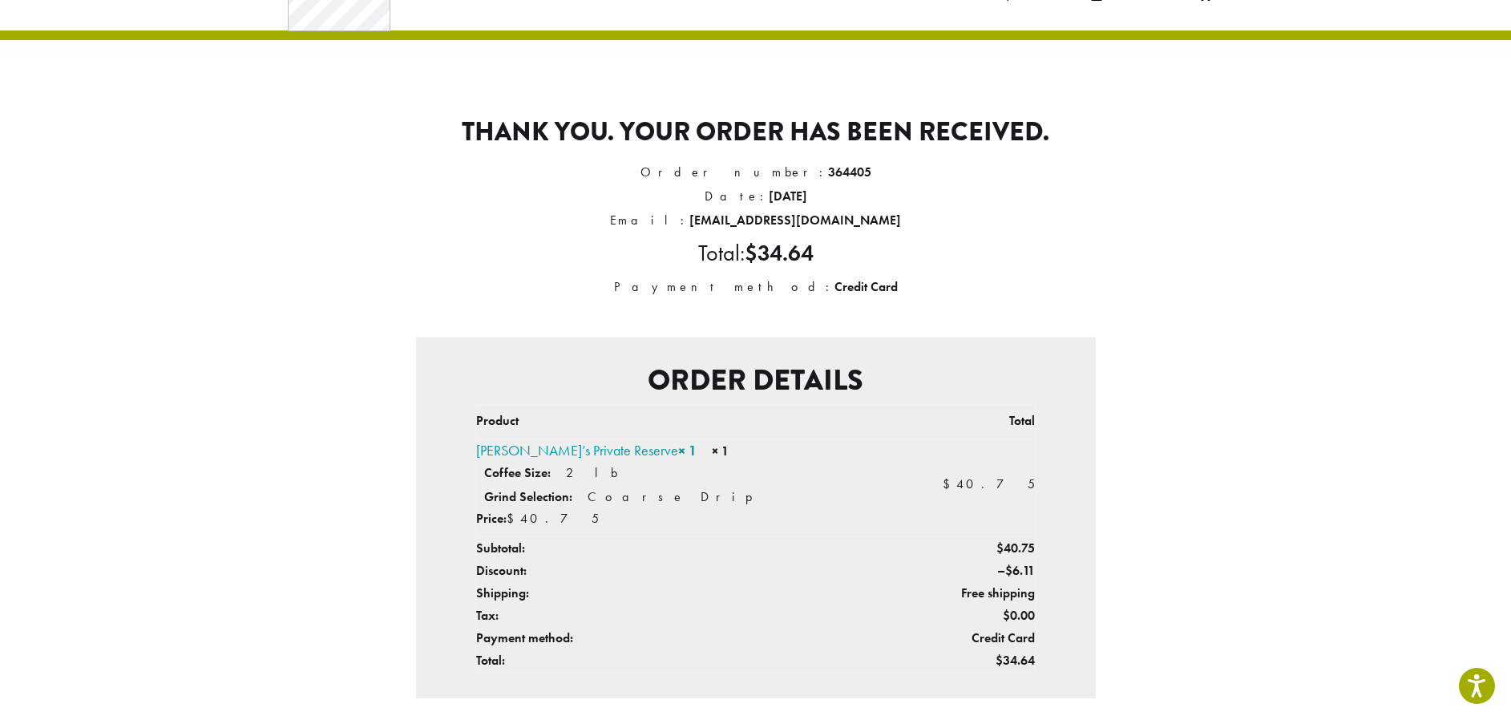
scroll to position [91, 0]
